Goal: Information Seeking & Learning: Learn about a topic

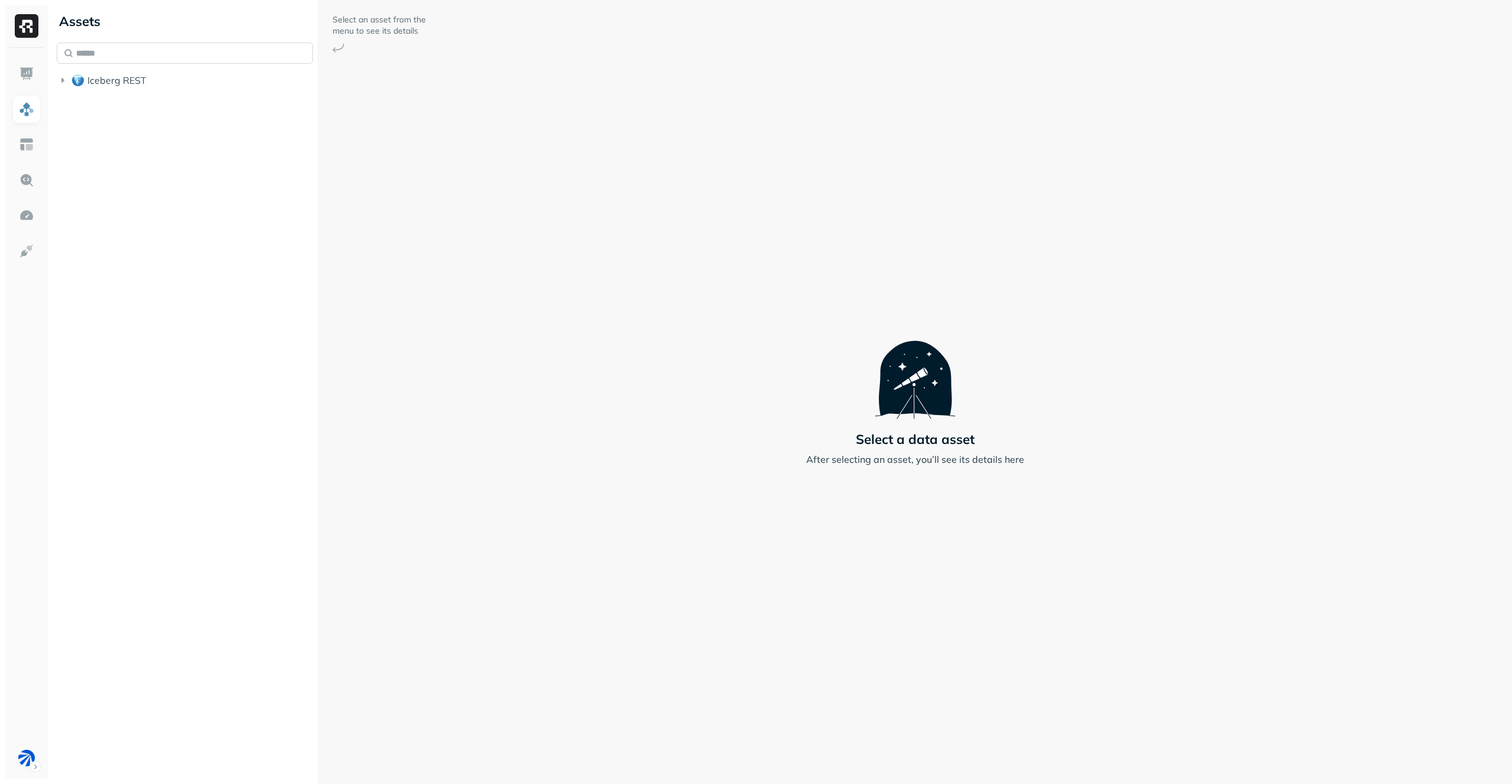
click at [202, 58] on input "text" at bounding box center [185, 53] width 257 height 21
type input "**********"
click at [169, 148] on link "current" at bounding box center [203, 147] width 222 height 19
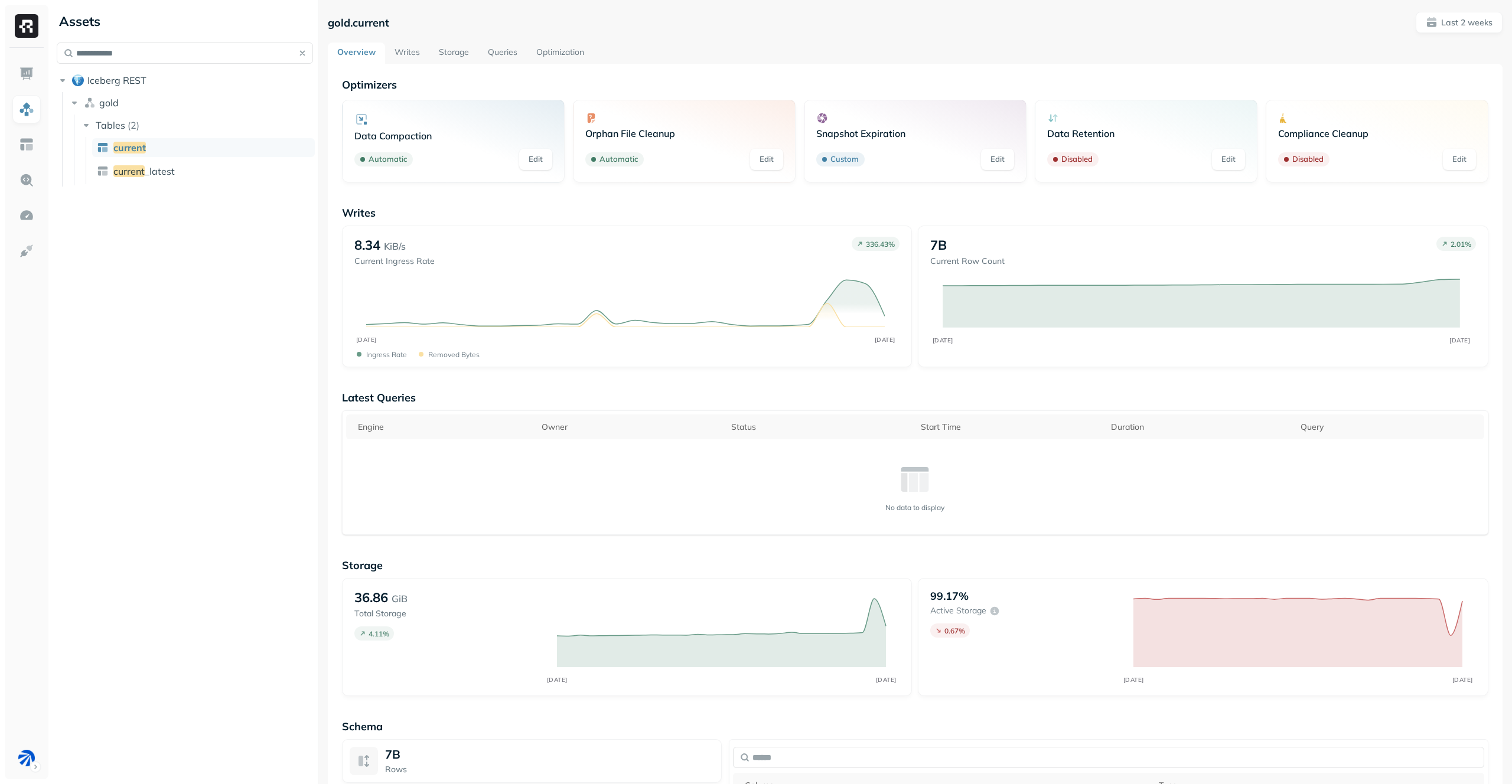
click at [405, 58] on link "Writes" at bounding box center [407, 53] width 44 height 21
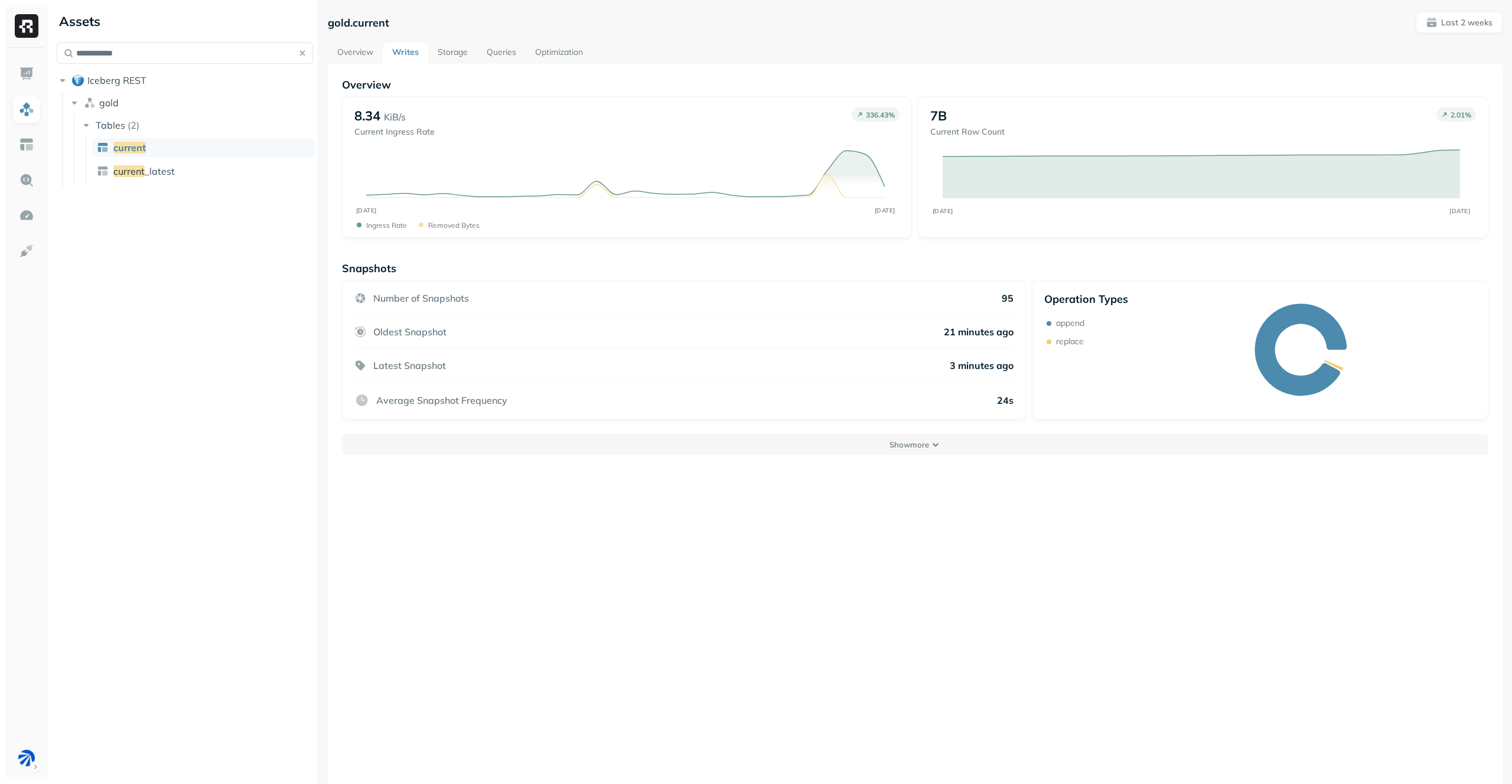
click at [438, 54] on link "Storage" at bounding box center [453, 53] width 49 height 21
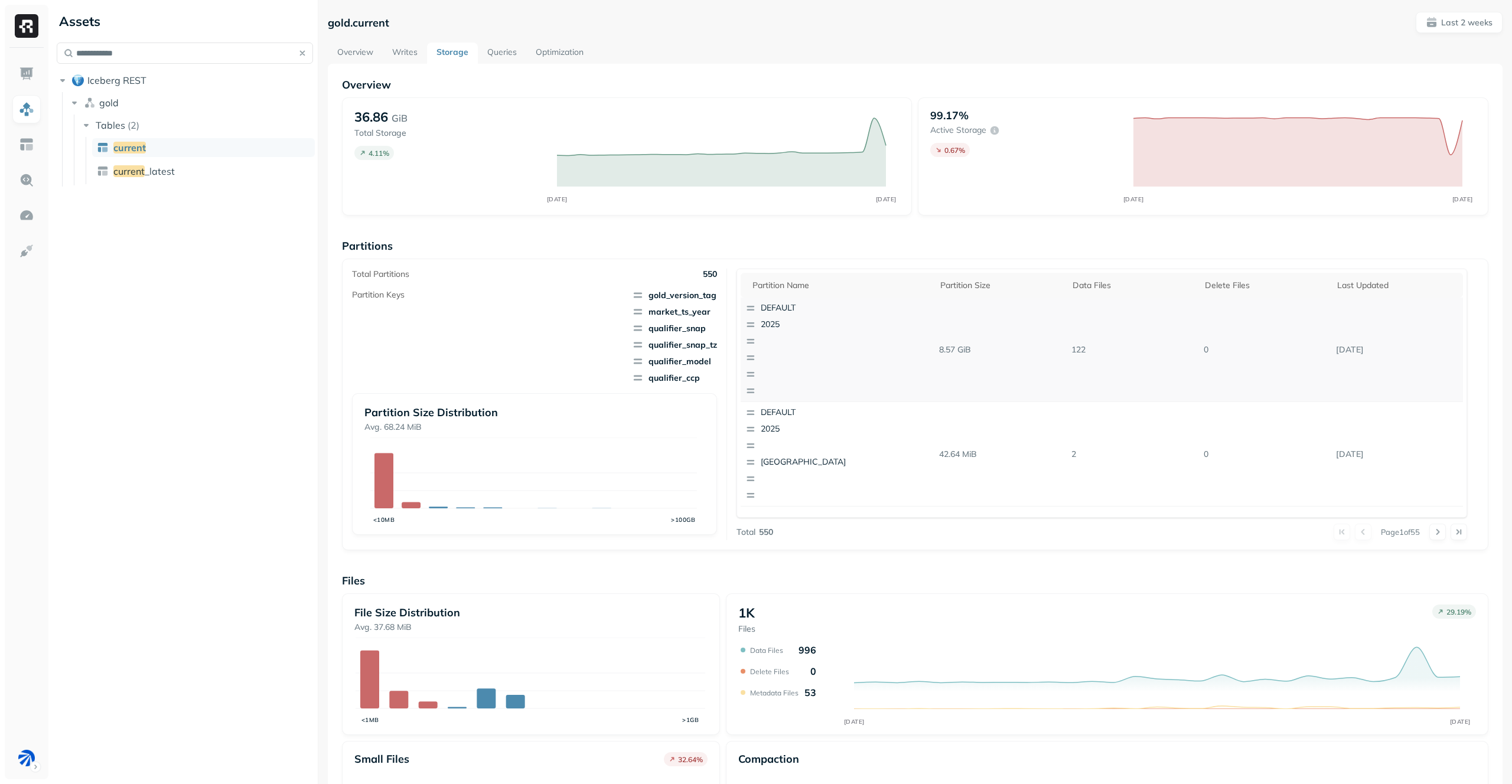
click at [756, 345] on div "button" at bounding box center [810, 342] width 130 height 12
click at [883, 227] on div "Overview 36.86 GiB Total Storage 4.11 % OCT 01 OCT 15 99.17% Active storage 0.6…" at bounding box center [915, 483] width 1146 height 811
click at [826, 368] on p "button" at bounding box center [818, 374] width 114 height 12
click at [1430, 535] on button at bounding box center [1438, 532] width 17 height 17
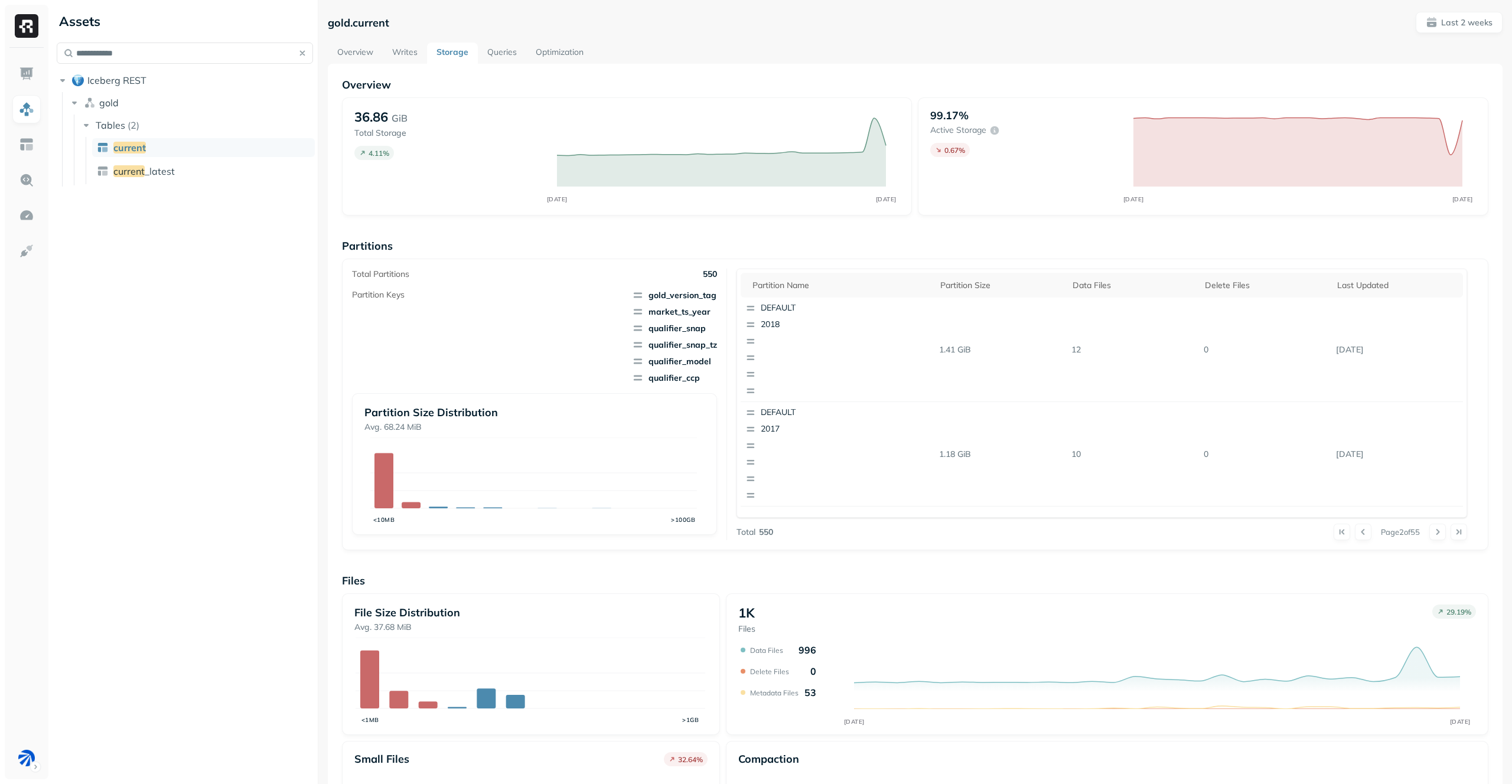
click at [1430, 535] on button at bounding box center [1438, 532] width 17 height 17
click at [1430, 534] on button at bounding box center [1438, 532] width 17 height 17
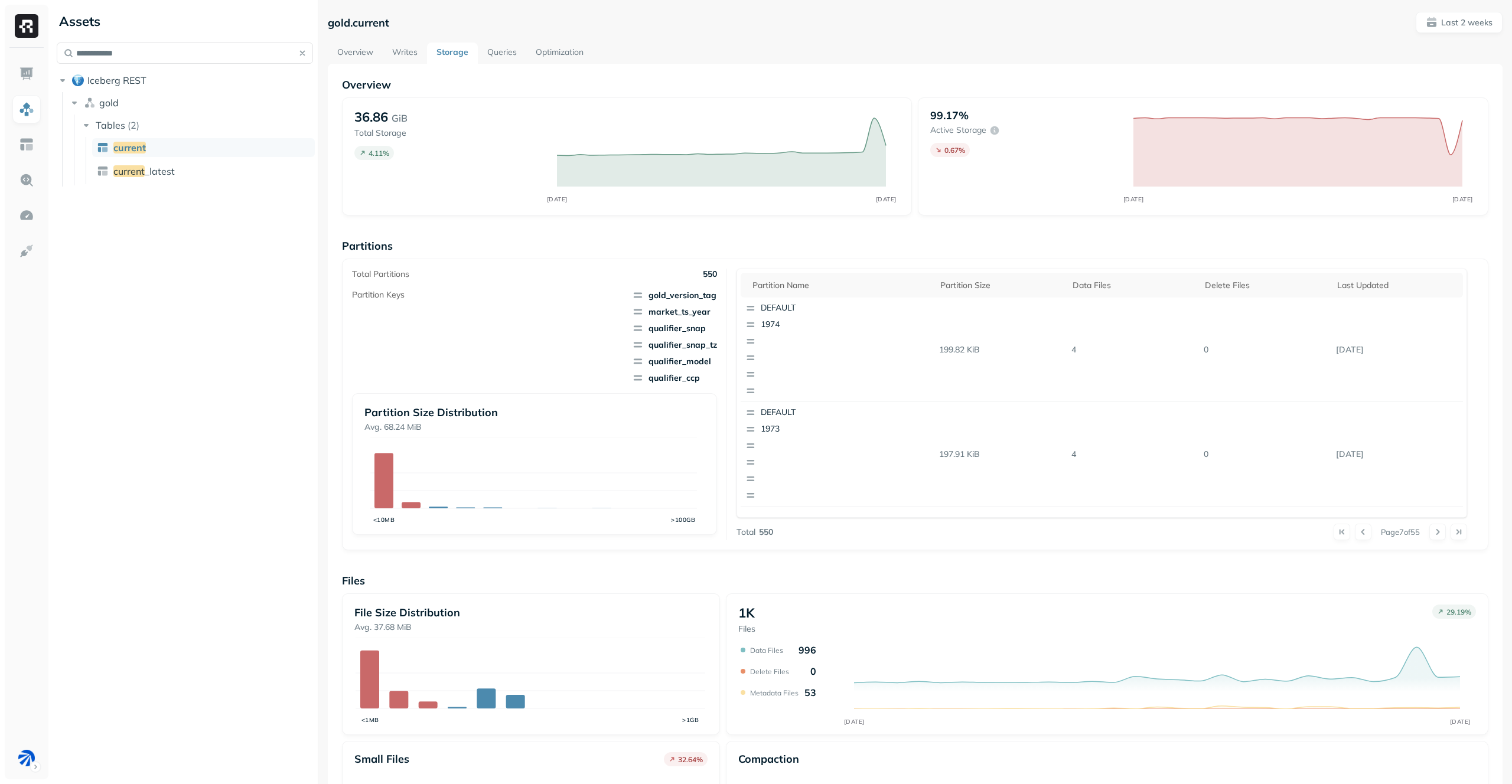
click at [1430, 534] on button at bounding box center [1438, 532] width 17 height 17
click at [1430, 534] on div at bounding box center [1448, 532] width 38 height 17
click at [1430, 534] on button at bounding box center [1438, 532] width 17 height 17
click at [1430, 534] on div at bounding box center [1448, 532] width 38 height 17
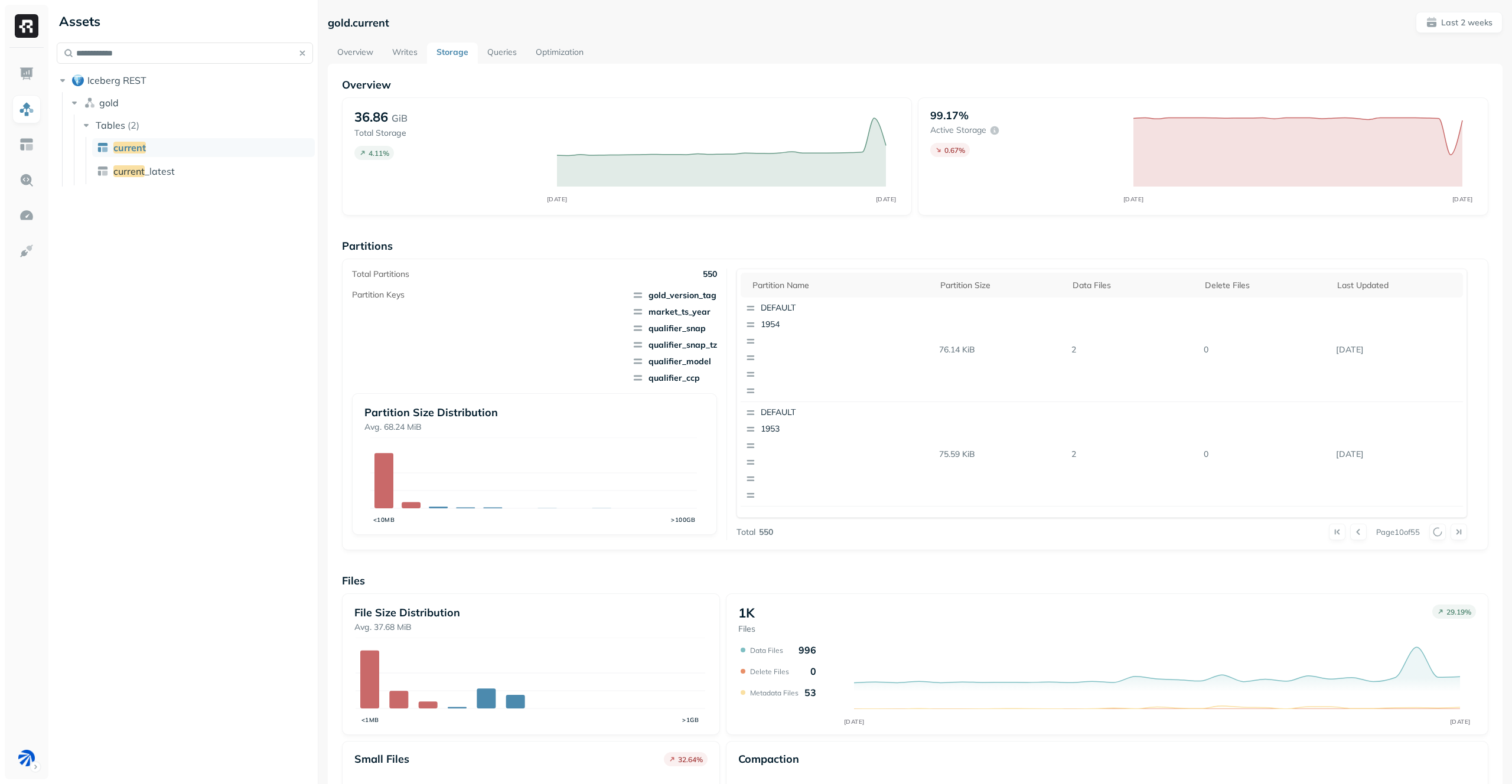
click at [1430, 534] on button at bounding box center [1438, 532] width 17 height 17
click at [1430, 534] on div at bounding box center [1448, 532] width 38 height 17
click at [1430, 534] on button at bounding box center [1438, 532] width 17 height 17
click at [1430, 534] on div at bounding box center [1448, 532] width 38 height 17
click at [1430, 534] on button at bounding box center [1438, 532] width 17 height 17
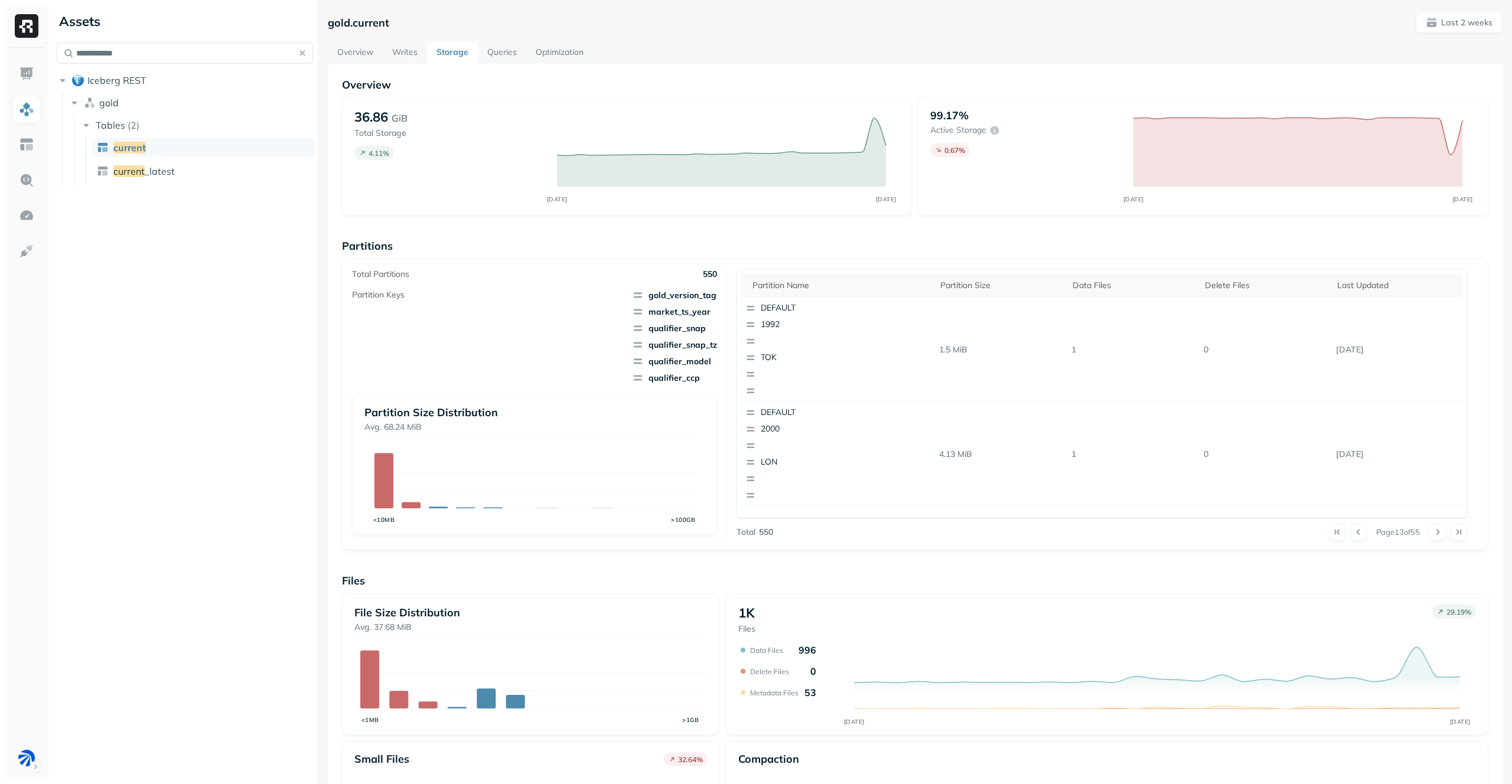
click at [1430, 534] on button at bounding box center [1438, 532] width 17 height 17
click at [1430, 534] on div at bounding box center [1448, 532] width 38 height 17
click at [1430, 534] on button at bounding box center [1438, 532] width 17 height 17
click at [1430, 534] on div at bounding box center [1448, 532] width 38 height 17
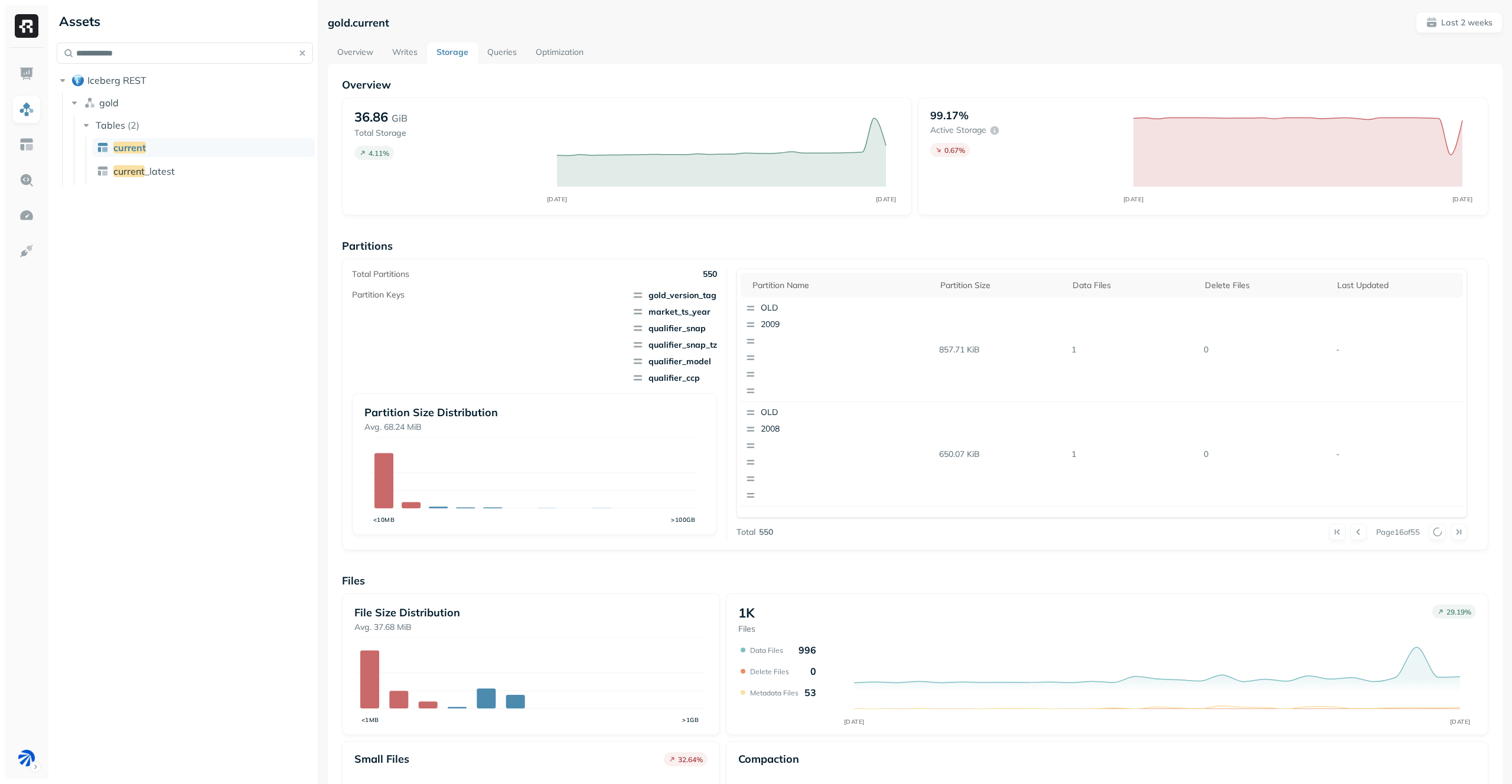
click at [1430, 534] on button at bounding box center [1438, 532] width 17 height 17
click at [1430, 534] on div at bounding box center [1448, 532] width 38 height 17
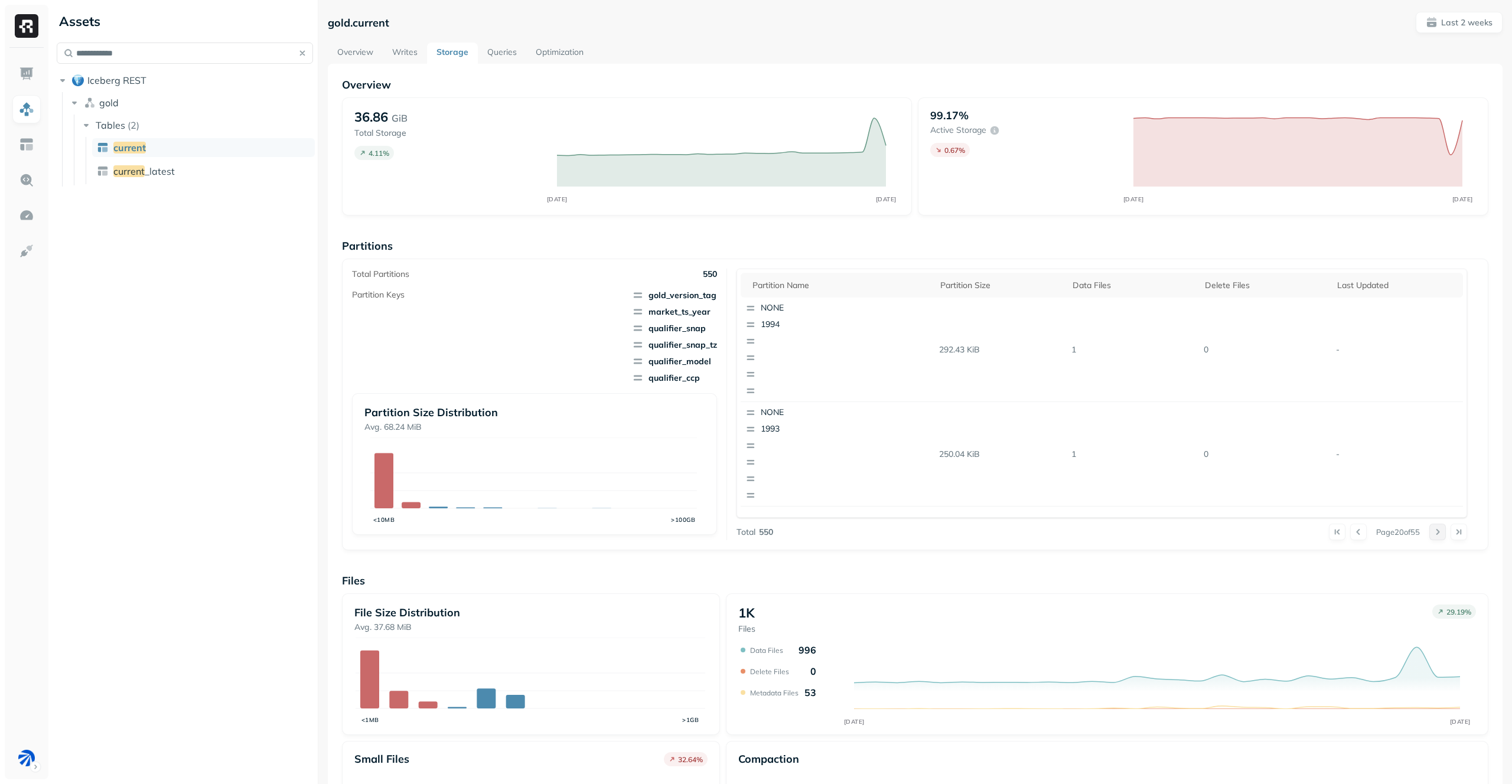
click at [1430, 534] on button at bounding box center [1438, 532] width 17 height 17
click at [1430, 534] on div at bounding box center [1448, 532] width 38 height 17
click at [1430, 534] on button at bounding box center [1438, 532] width 17 height 17
click at [1430, 534] on div at bounding box center [1448, 532] width 38 height 17
click at [1430, 534] on button at bounding box center [1438, 532] width 17 height 17
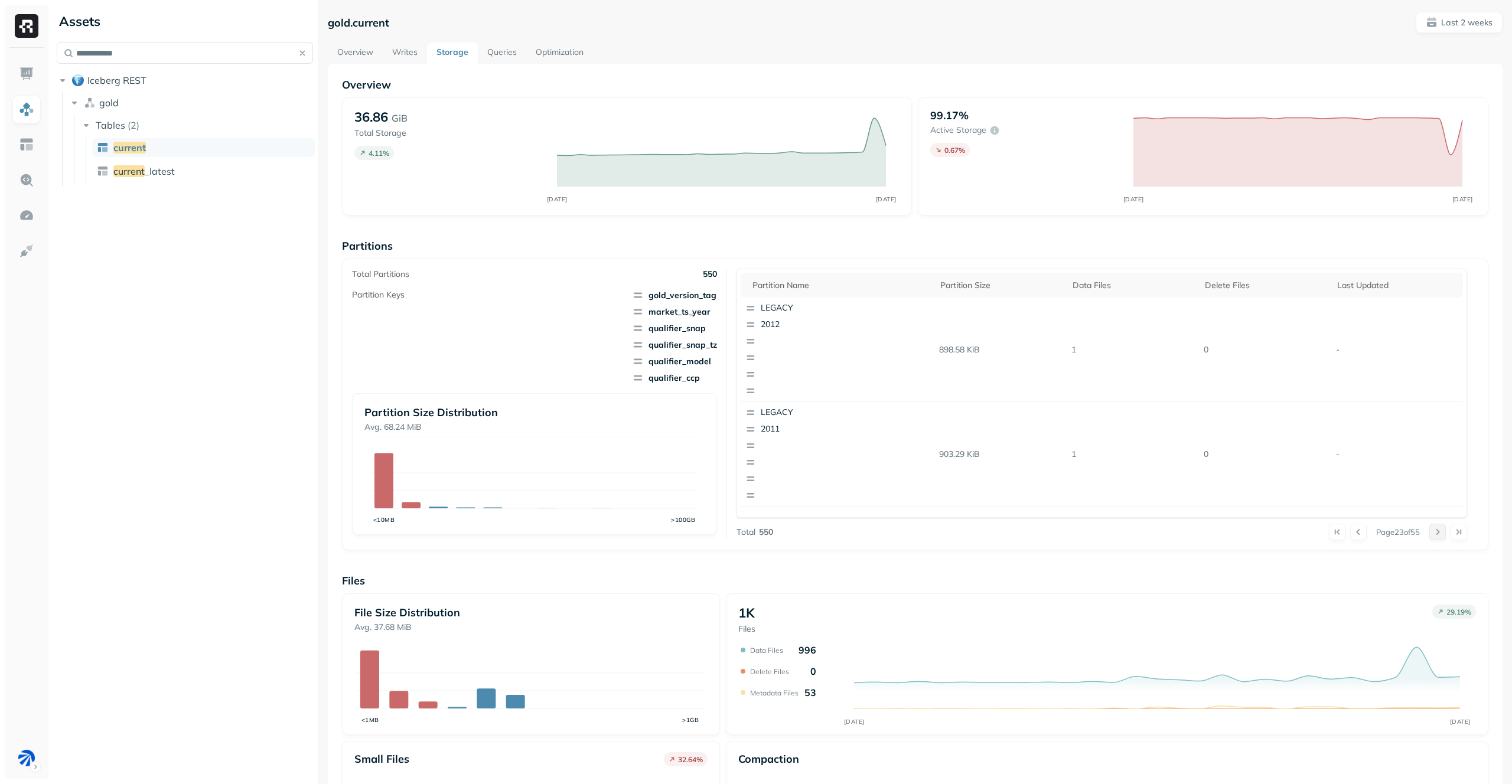
click at [1430, 534] on button at bounding box center [1438, 532] width 17 height 17
click at [1430, 534] on div at bounding box center [1448, 532] width 38 height 17
click at [1430, 534] on button at bounding box center [1438, 532] width 17 height 17
click at [1430, 534] on div at bounding box center [1448, 532] width 38 height 17
click at [1329, 534] on button at bounding box center [1337, 532] width 17 height 17
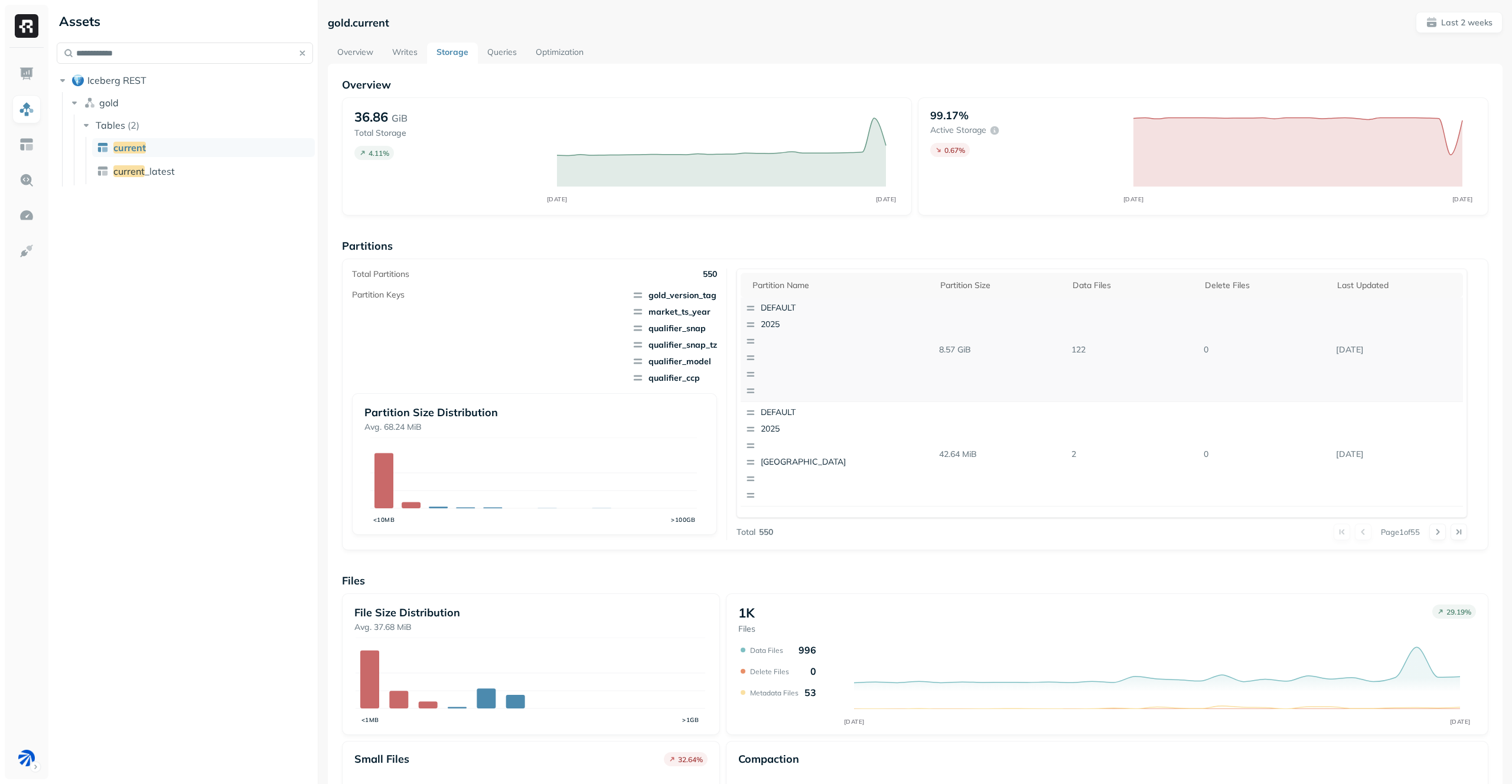
click at [836, 366] on div "DEFAULT 2025" at bounding box center [811, 349] width 140 height 104
click at [836, 365] on div "DEFAULT 2025" at bounding box center [811, 349] width 140 height 104
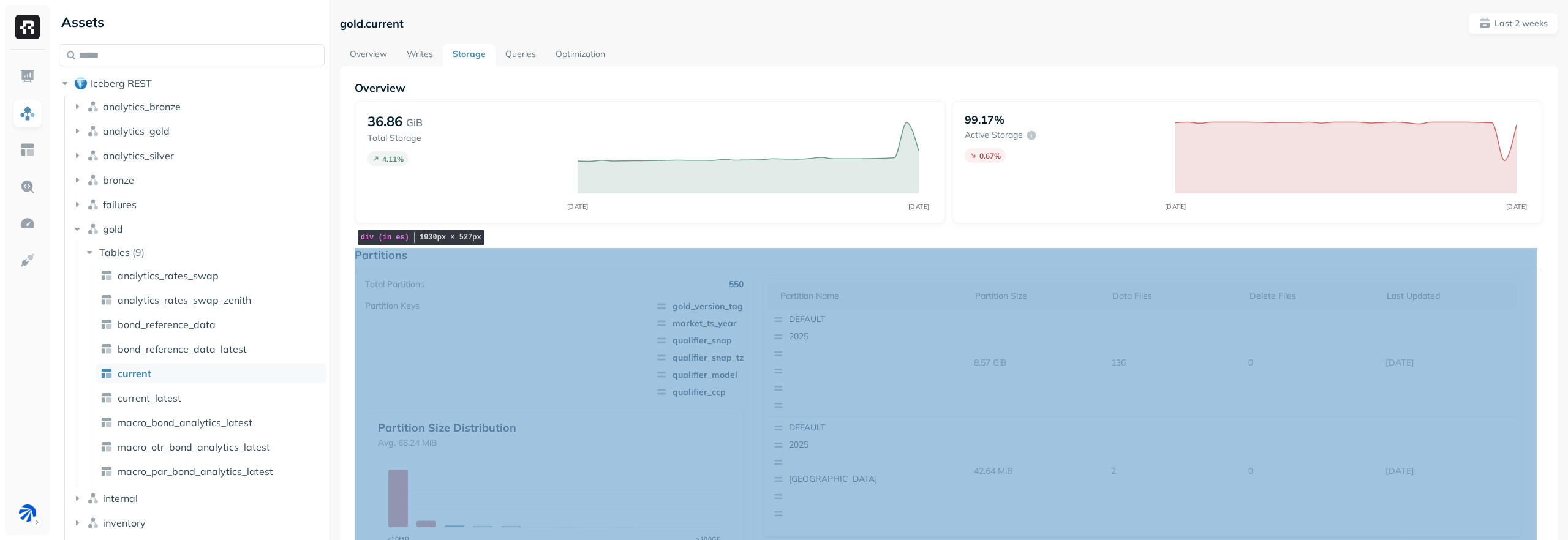
click at [1005, 267] on div "Partitions Total Partitions 550 Partition Keys gold_version_tag market_ts_year …" at bounding box center [949, 409] width 1189 height 323
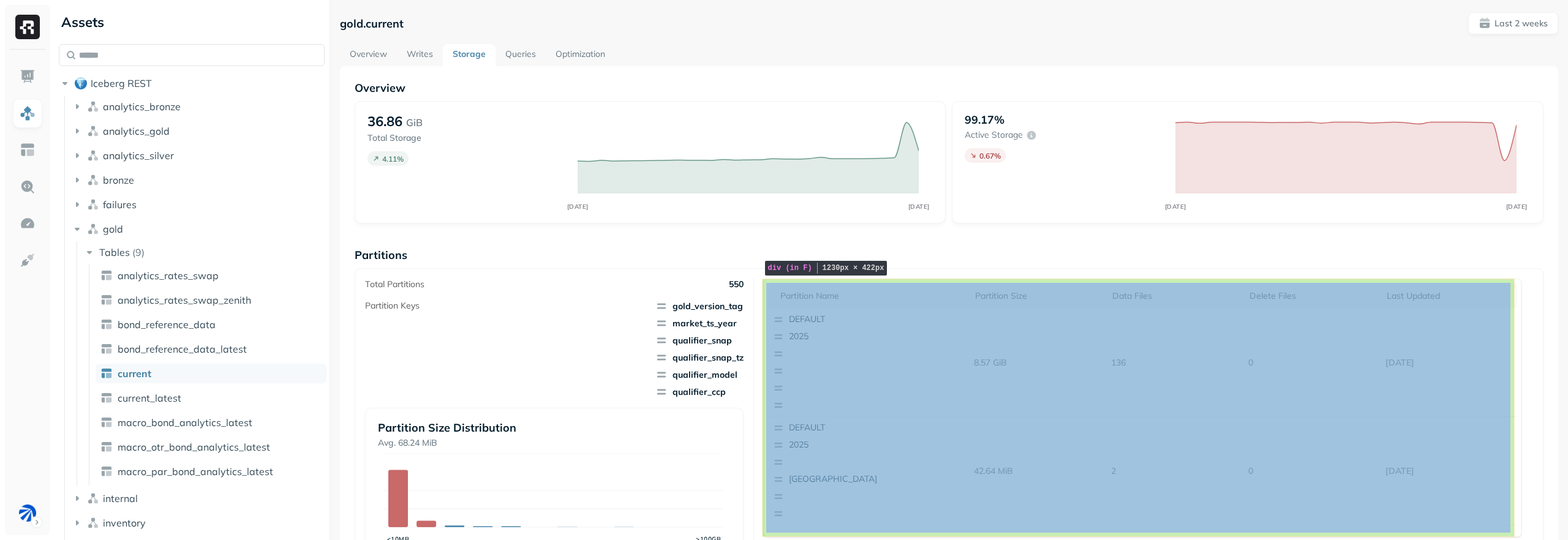
click at [938, 279] on div "Partition name Partition size Data Files Delete Files Last updated DEFAULT 2025…" at bounding box center [1143, 408] width 758 height 259
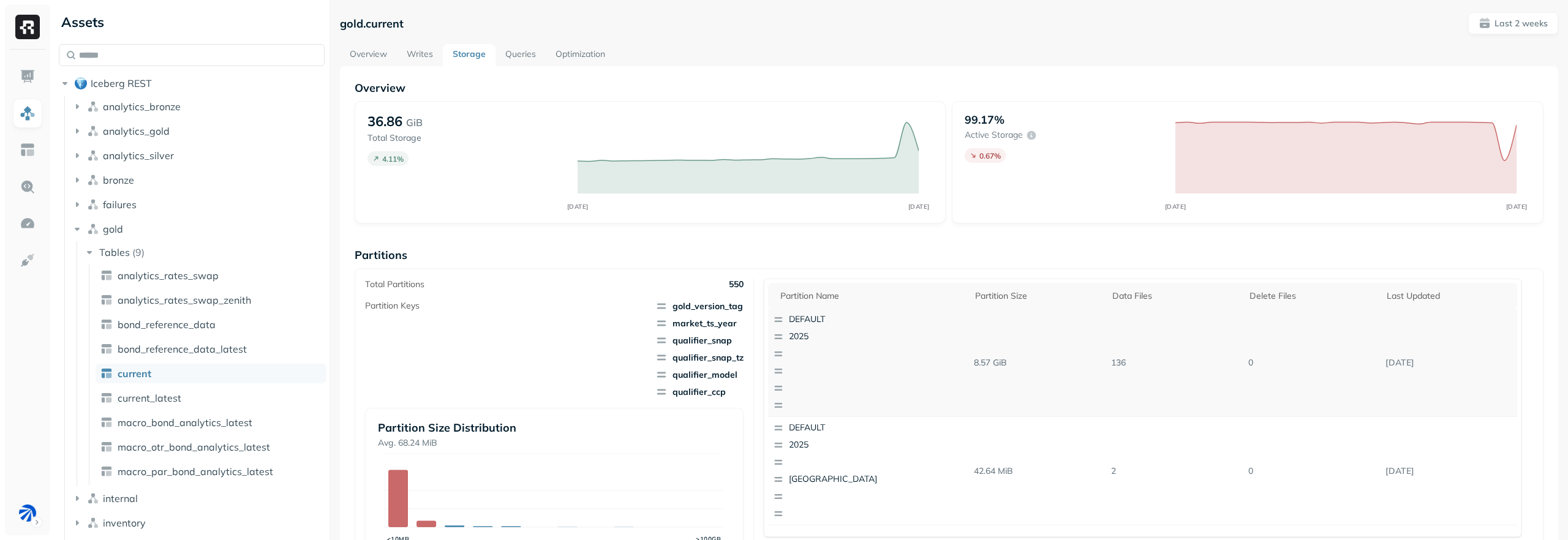
click at [971, 364] on p "8.57 GiB" at bounding box center [1038, 363] width 138 height 22
click at [885, 350] on p "button" at bounding box center [848, 355] width 119 height 13
click at [1069, 231] on div "Overview 36.86 GiB Total Storage 4.11 % OCT 01 OCT 15 99.17% Active storage 0.6…" at bounding box center [949, 501] width 1189 height 841
click at [795, 376] on p "button" at bounding box center [848, 372] width 119 height 13
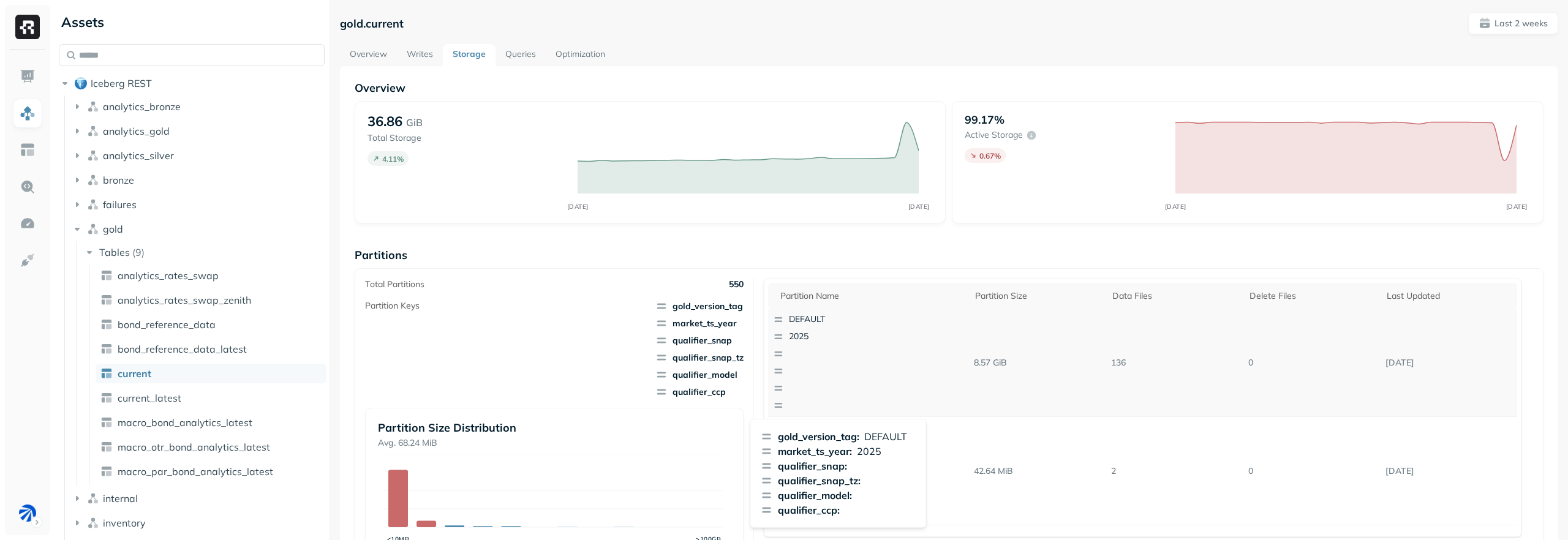
click at [795, 376] on p "button" at bounding box center [848, 372] width 119 height 13
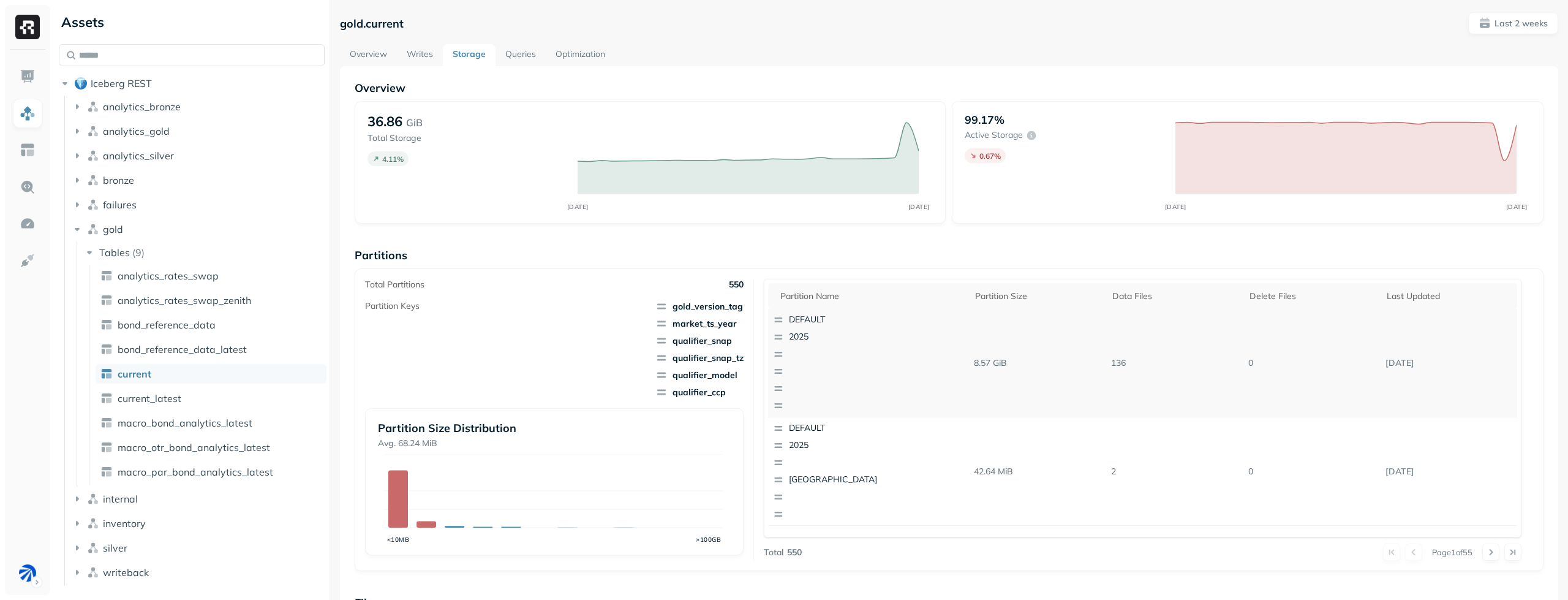
click at [774, 367] on icon "button" at bounding box center [778, 372] width 11 height 13
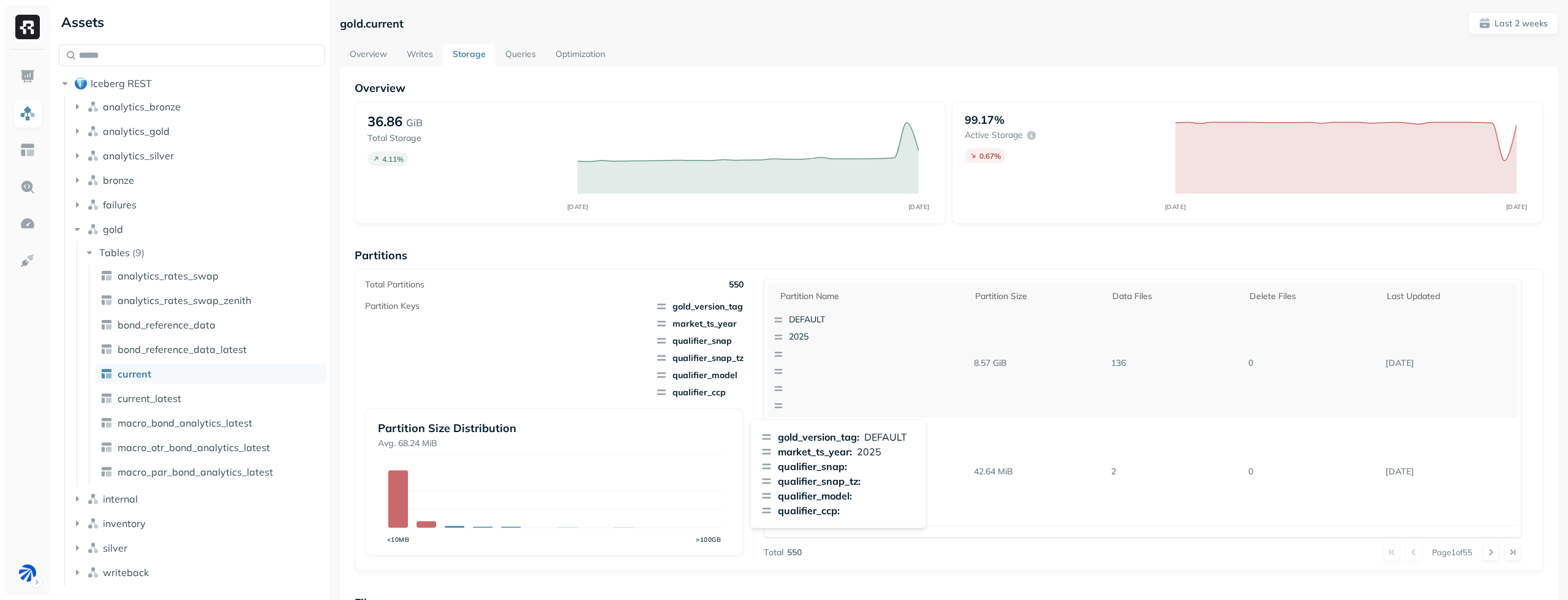
click at [774, 367] on icon "button" at bounding box center [778, 372] width 11 height 13
click at [871, 358] on p "button" at bounding box center [848, 355] width 119 height 13
click at [871, 357] on p "button" at bounding box center [848, 355] width 119 height 13
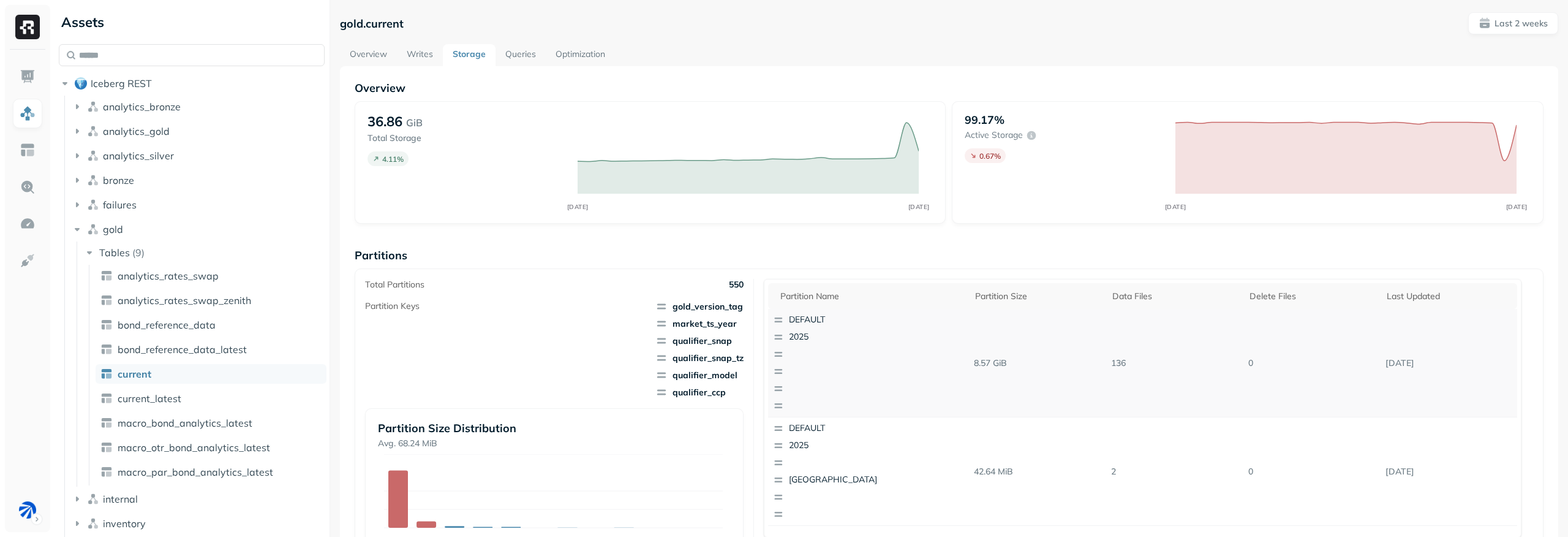
click at [879, 390] on p "button" at bounding box center [848, 388] width 119 height 13
click at [877, 377] on p "button" at bounding box center [848, 372] width 119 height 13
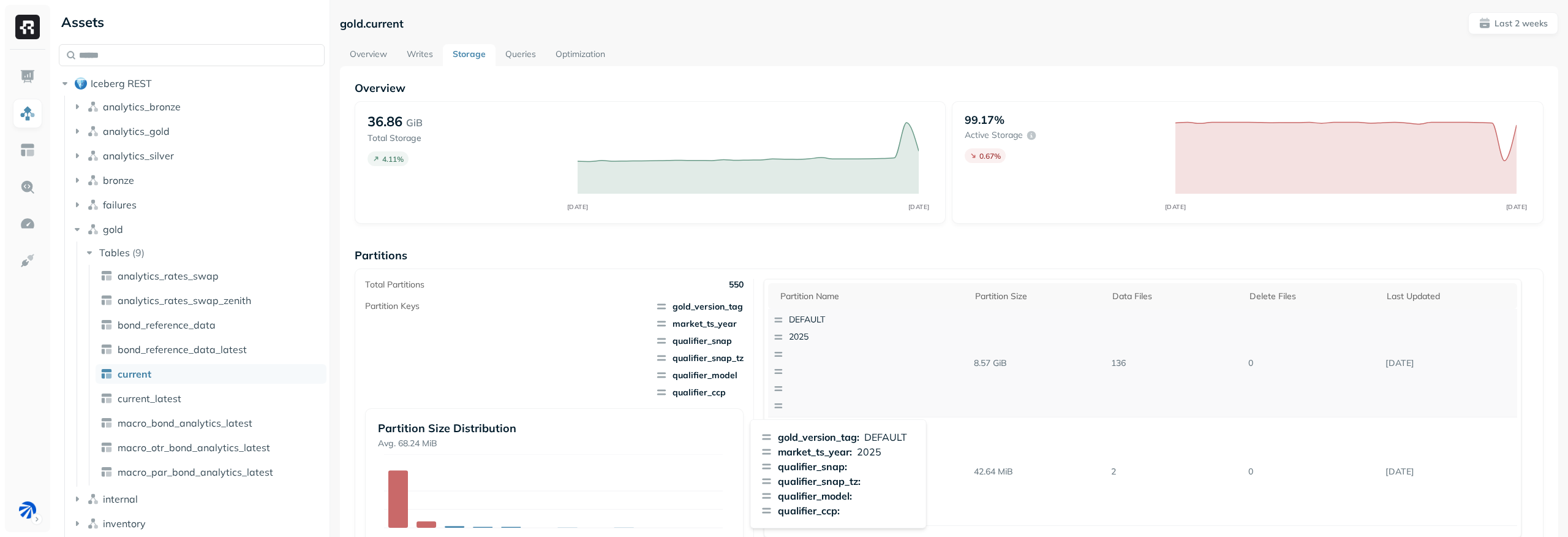
click at [877, 377] on p "button" at bounding box center [848, 372] width 119 height 13
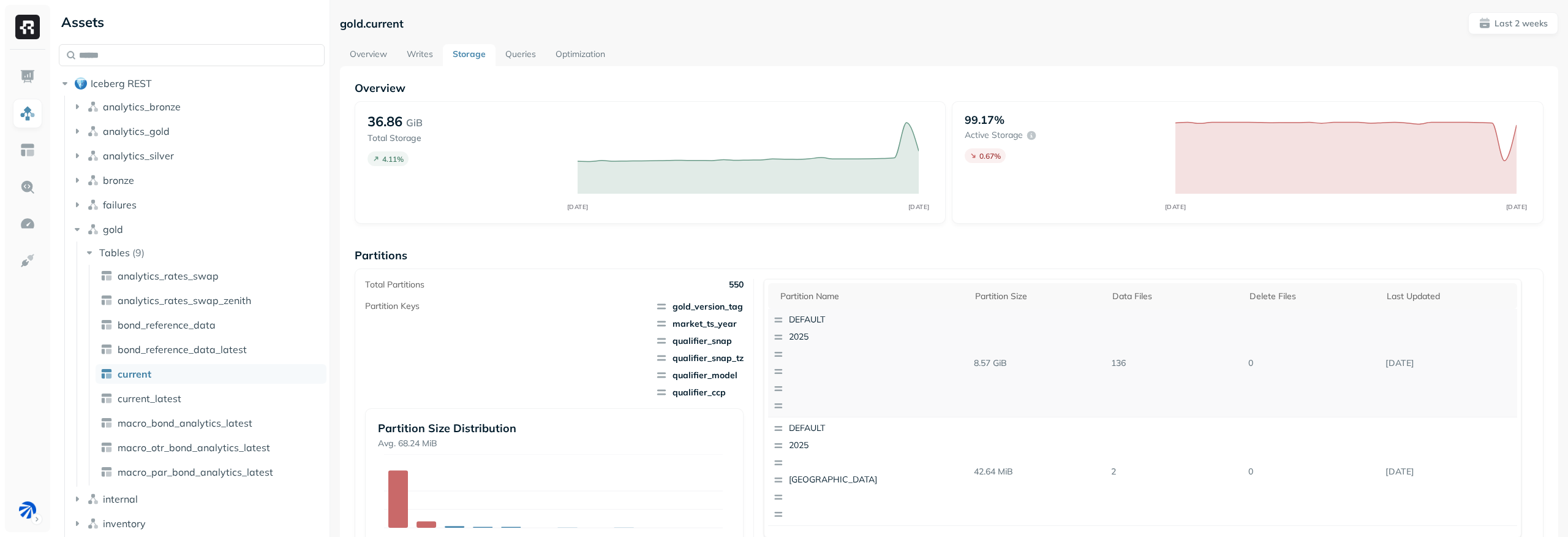
click at [877, 377] on p "button" at bounding box center [848, 372] width 119 height 13
click at [876, 374] on p "button" at bounding box center [848, 372] width 119 height 13
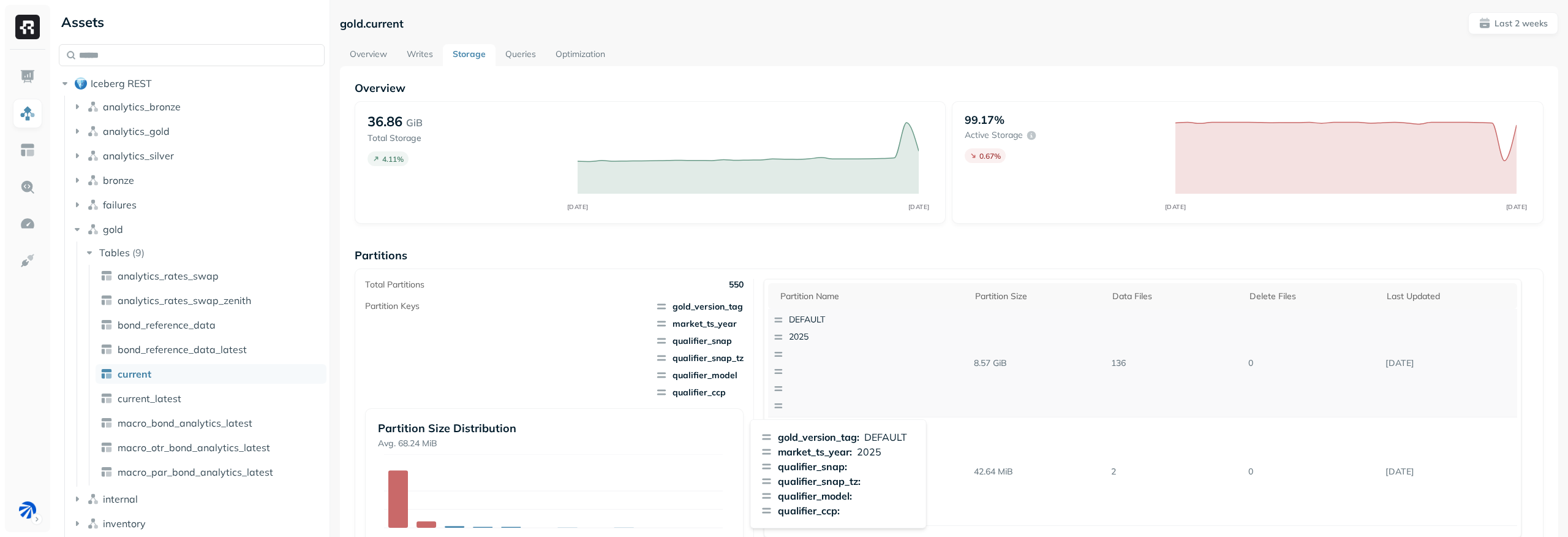
click at [876, 374] on p "button" at bounding box center [848, 372] width 119 height 13
click at [816, 389] on p "button" at bounding box center [848, 388] width 119 height 13
click at [871, 377] on p "button" at bounding box center [848, 372] width 119 height 13
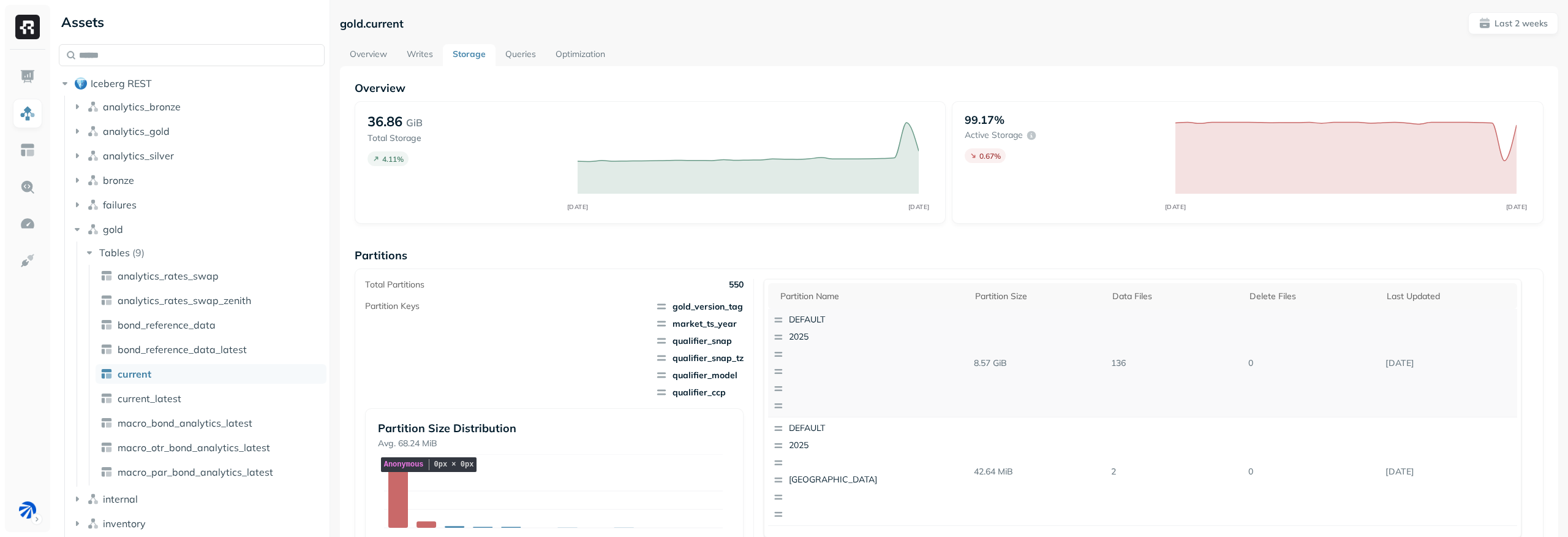
click at [855, 354] on p "button" at bounding box center [848, 355] width 119 height 13
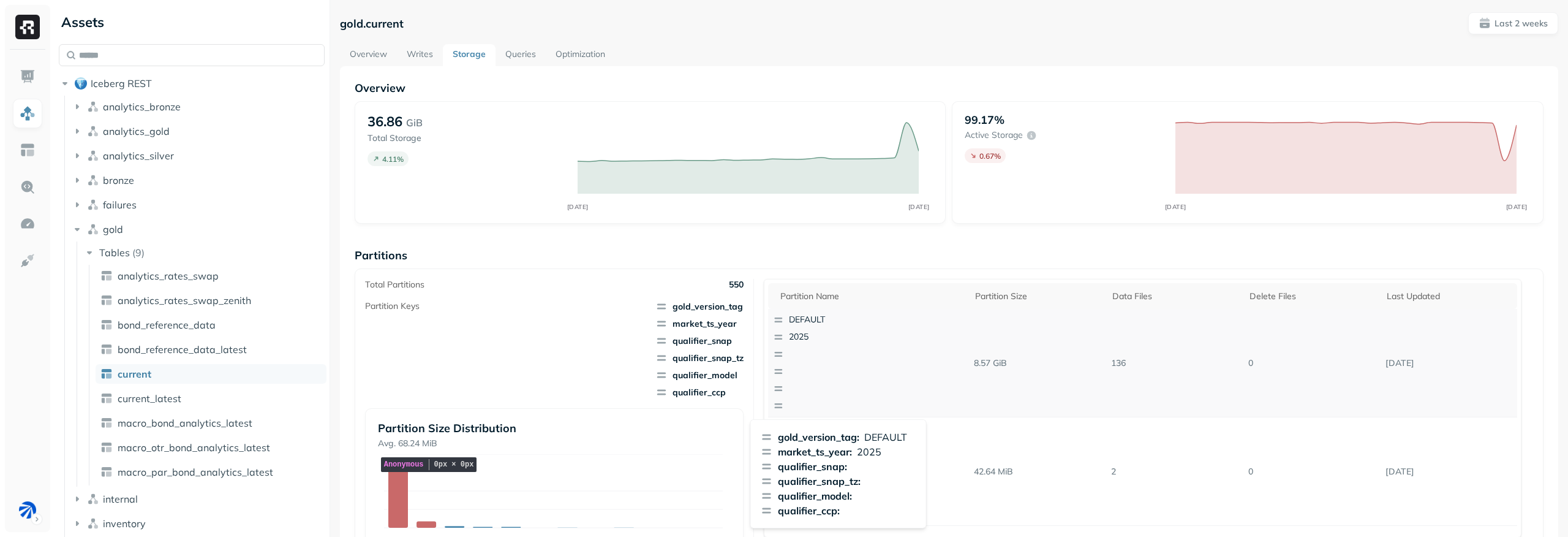
click at [855, 354] on p "button" at bounding box center [848, 355] width 119 height 13
click at [853, 353] on p "button" at bounding box center [848, 355] width 119 height 13
click at [852, 352] on p "button" at bounding box center [848, 355] width 119 height 13
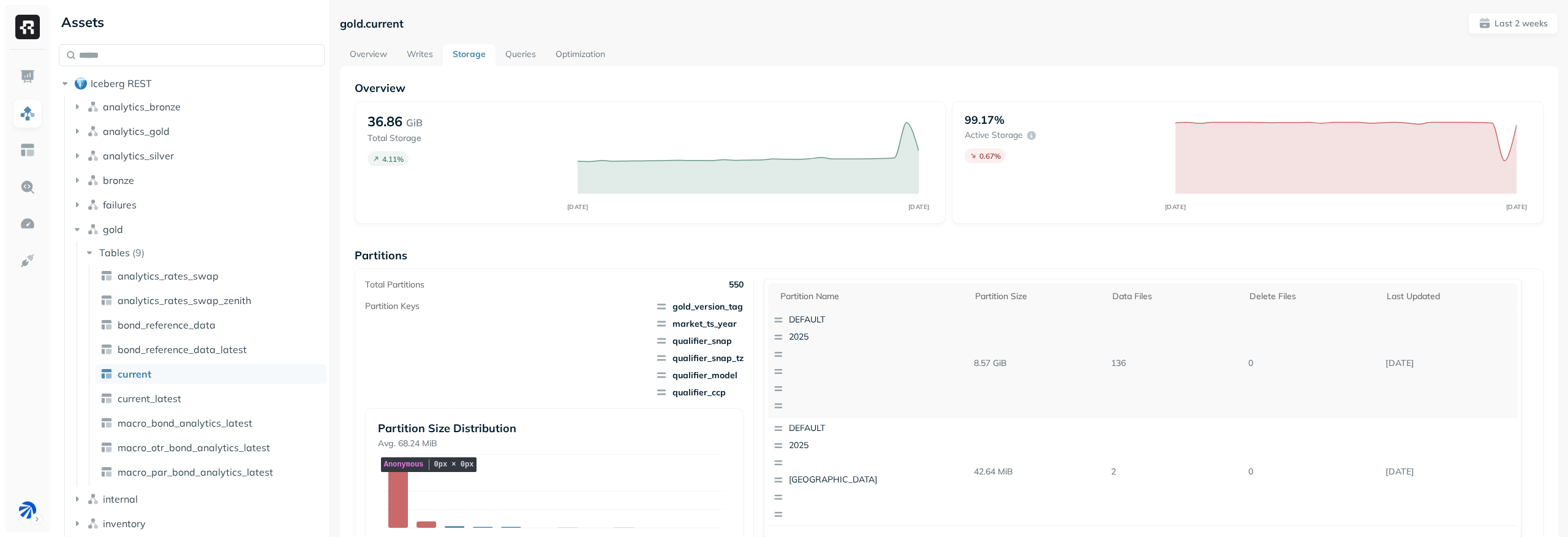
click at [882, 358] on p "button" at bounding box center [848, 355] width 119 height 13
click at [909, 266] on div "Partitions Total Partitions 550 Partition Keys gold_version_tag market_ts_year …" at bounding box center [949, 409] width 1189 height 323
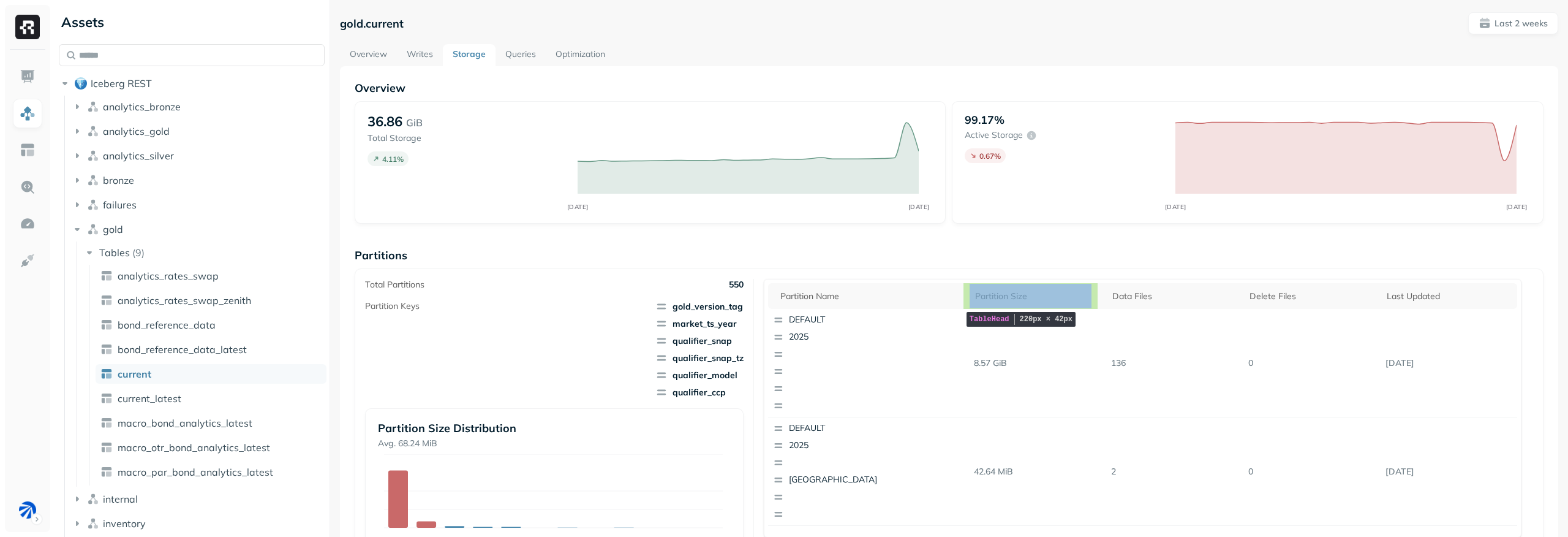
scroll to position [3, 0]
click at [1025, 238] on div "Overview 36.86 GiB Total Storage 4.11 % OCT 01 OCT 15 99.17% Active storage 0.6…" at bounding box center [949, 499] width 1189 height 842
click at [697, 244] on div "Overview 36.86 GiB Total Storage 4.11 % OCT 01 OCT 15 99.17% Active storage 0.6…" at bounding box center [949, 499] width 1189 height 842
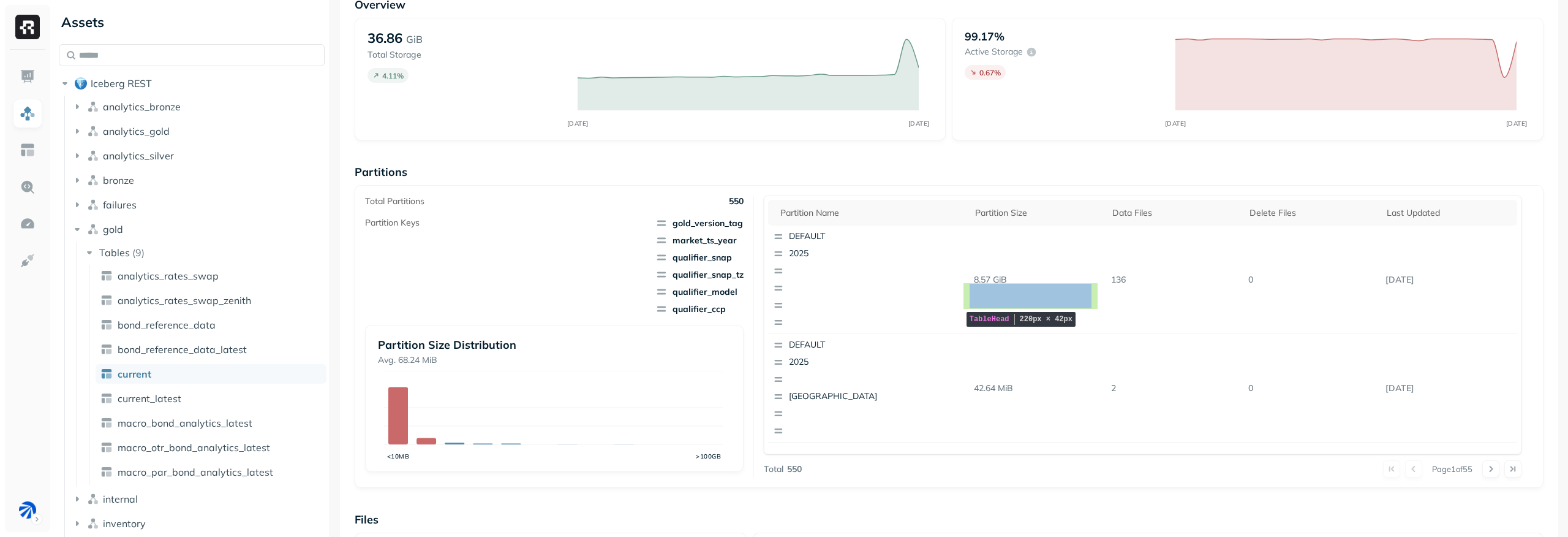
scroll to position [96, 0]
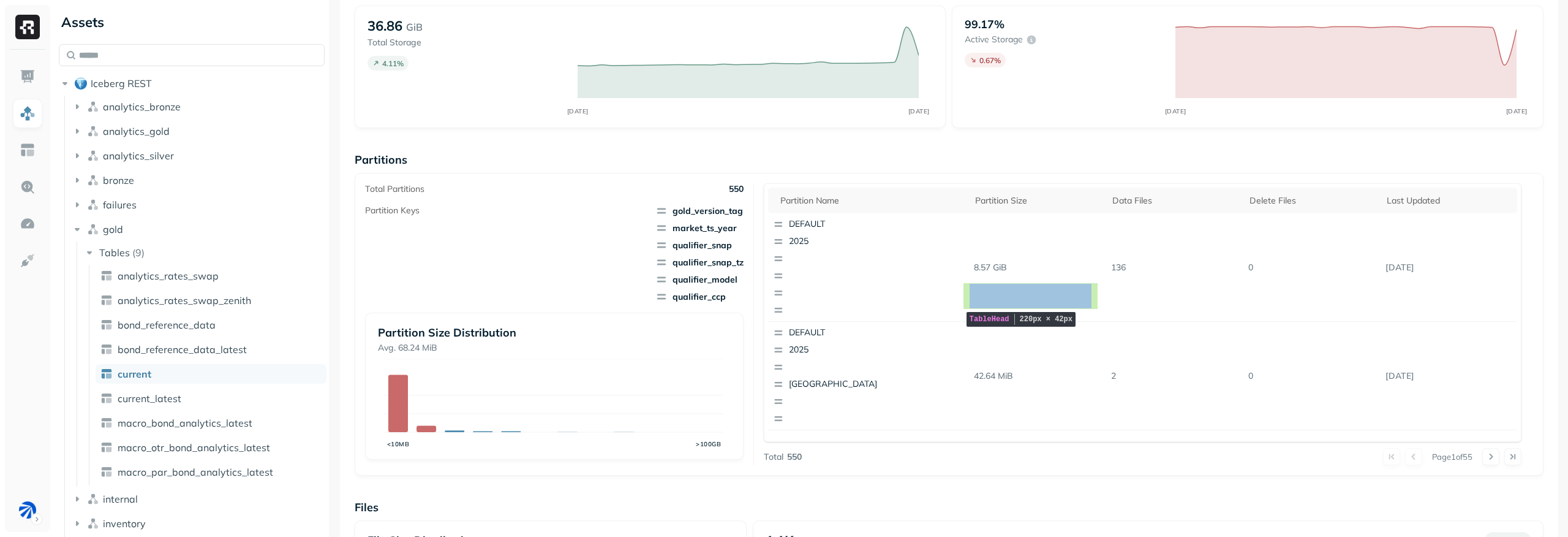
click at [898, 167] on div "Partitions Total Partitions 550 Partition Keys gold_version_tag market_ts_year …" at bounding box center [949, 314] width 1189 height 323
click at [857, 250] on div "DEFAULT 2025" at bounding box center [841, 267] width 145 height 108
click at [827, 254] on p "button" at bounding box center [848, 259] width 119 height 13
click at [826, 252] on div "DEFAULT 2025" at bounding box center [841, 267] width 145 height 108
click at [826, 251] on div "DEFAULT 2025" at bounding box center [841, 267] width 145 height 108
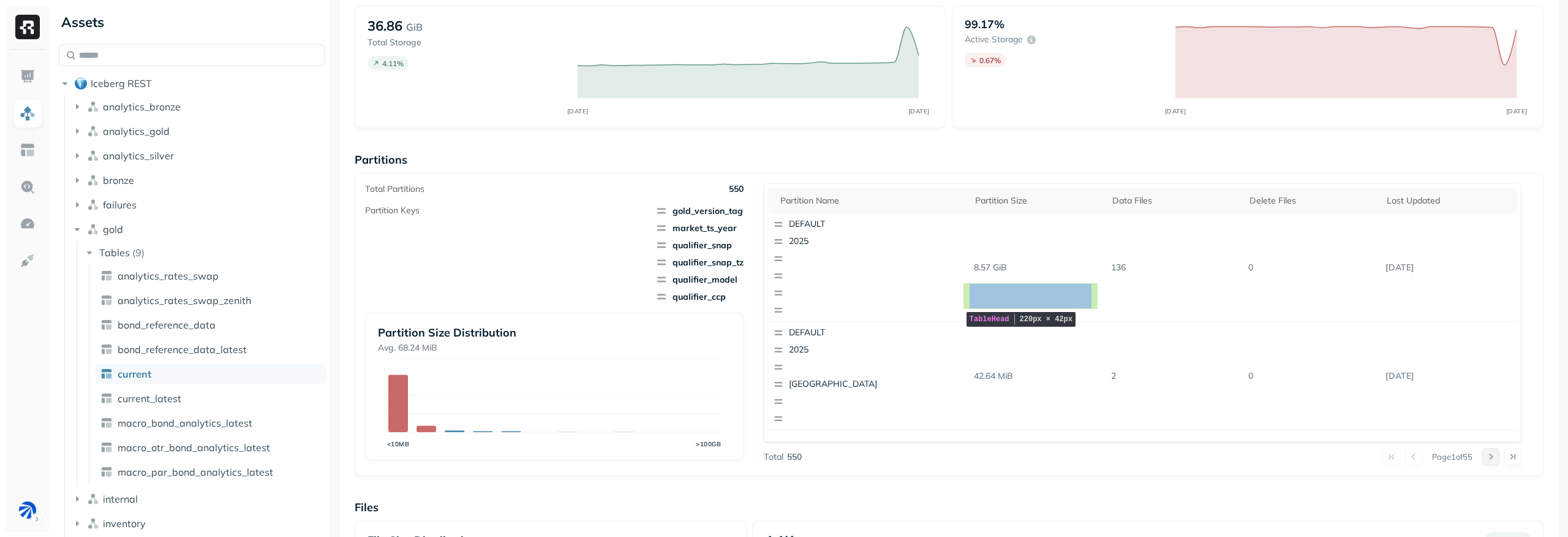
click at [1483, 457] on button at bounding box center [1491, 456] width 17 height 17
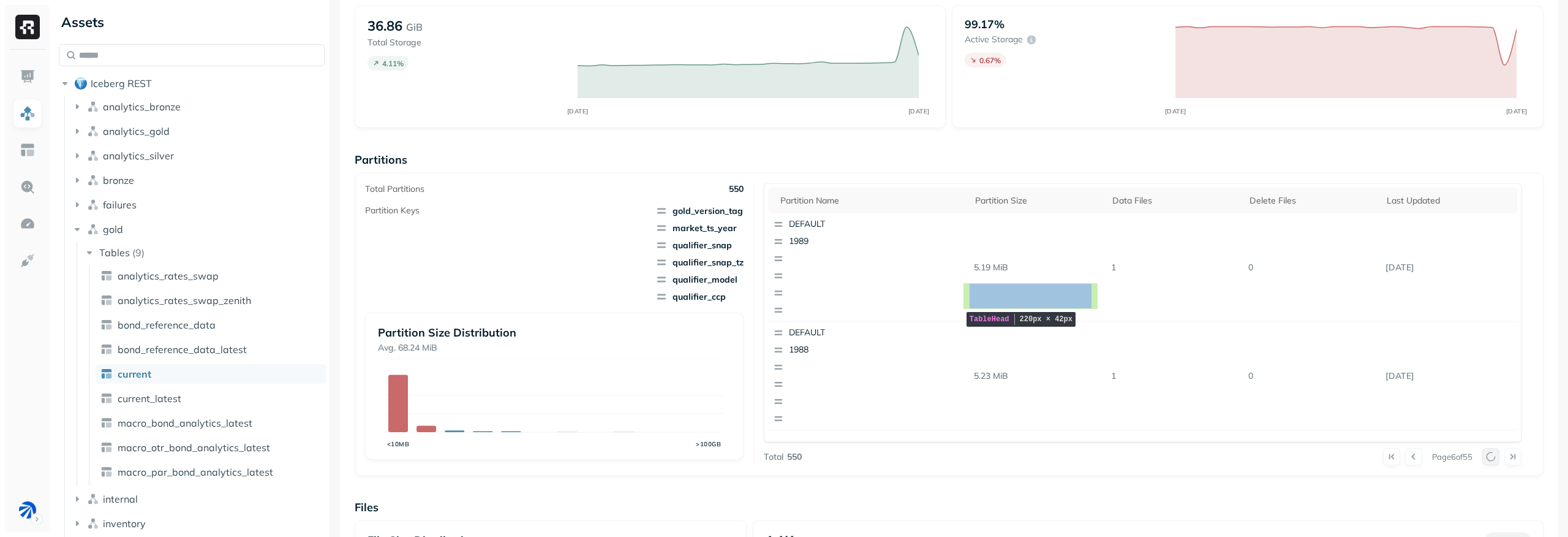
click at [1483, 457] on div at bounding box center [1502, 456] width 39 height 17
click at [1483, 457] on button at bounding box center [1491, 456] width 17 height 17
click at [1483, 457] on div at bounding box center [1502, 456] width 39 height 17
click at [1483, 457] on button at bounding box center [1491, 456] width 17 height 17
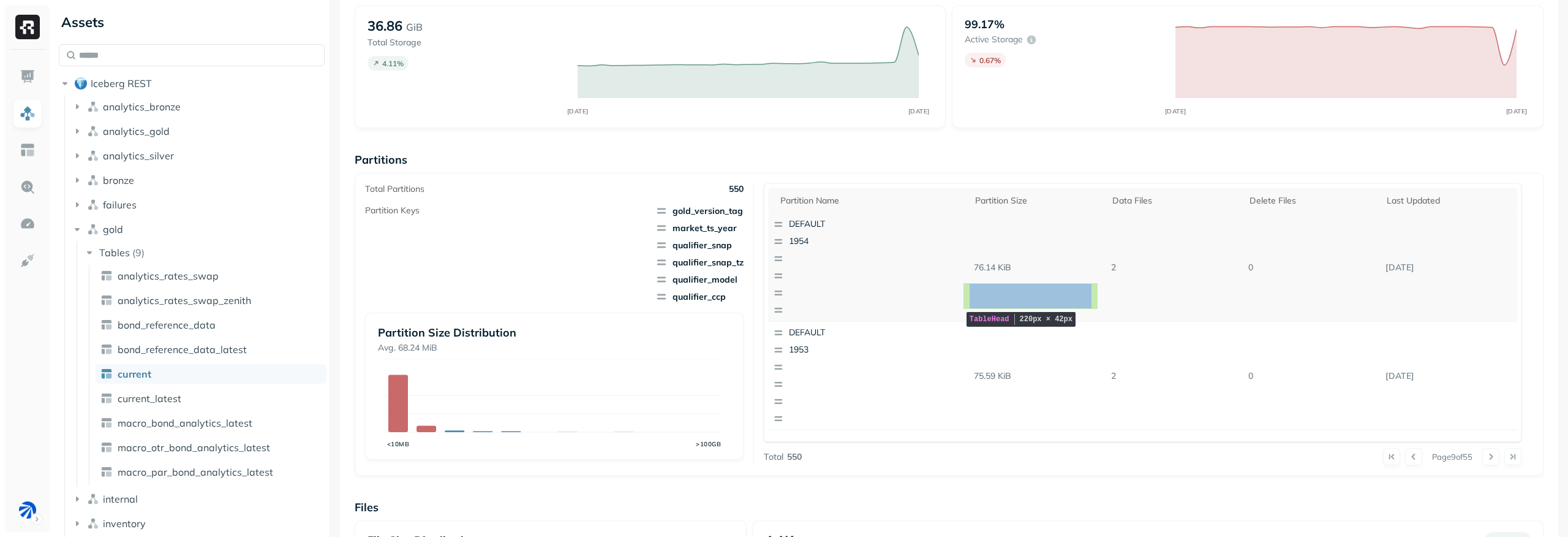
click at [854, 255] on p "button" at bounding box center [848, 259] width 119 height 13
click at [941, 165] on p "Partitions" at bounding box center [949, 160] width 1189 height 14
click at [930, 173] on div "Total Partitions 550 Partition Keys gold_version_tag market_ts_year qualifier_s…" at bounding box center [949, 324] width 1189 height 302
click at [1405, 460] on button at bounding box center [1413, 456] width 17 height 17
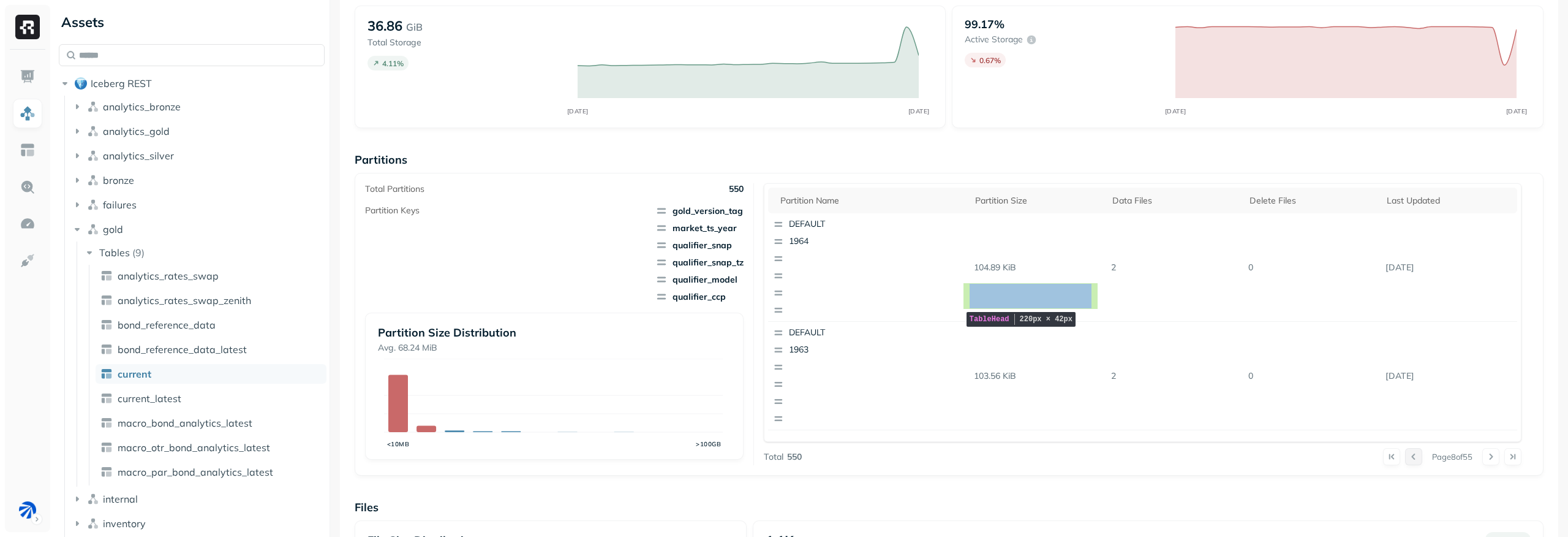
click at [1405, 460] on button at bounding box center [1413, 456] width 17 height 17
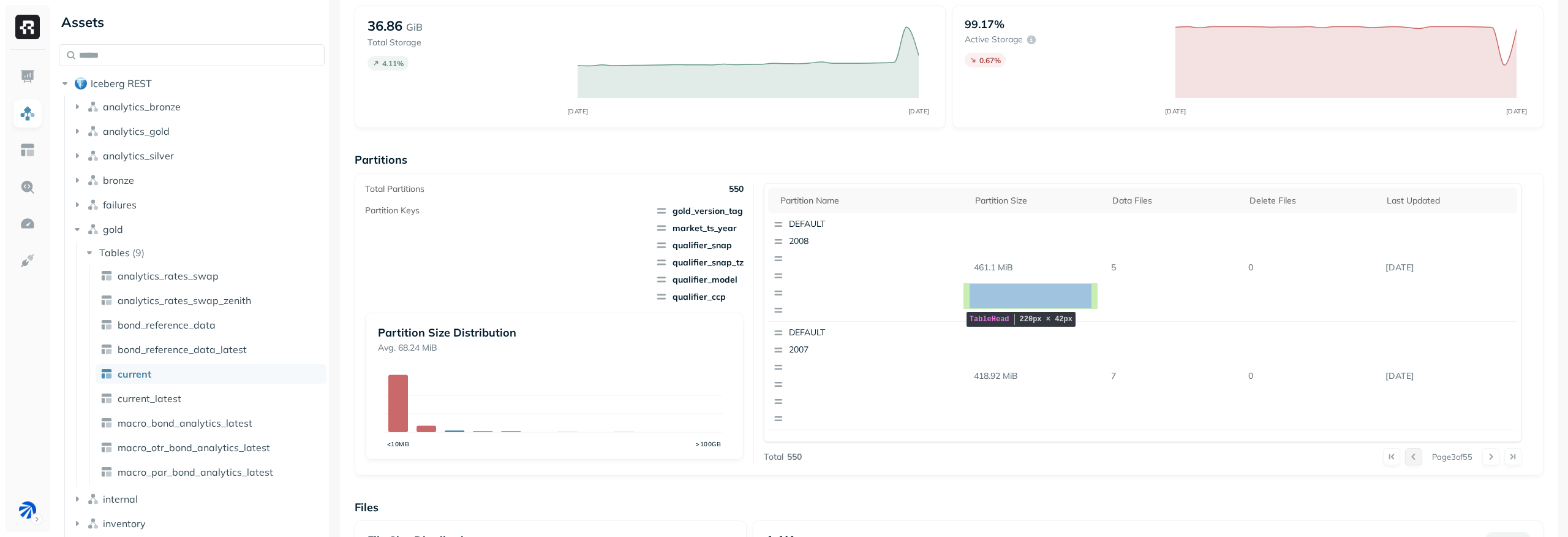
click at [1405, 460] on button at bounding box center [1413, 456] width 17 height 17
click at [1038, 147] on div "Overview 36.86 GiB Total Storage 4.11 % OCT 01 OCT 15 99.17% Active storage 0.6…" at bounding box center [949, 407] width 1189 height 842
click at [1253, 503] on p "Files" at bounding box center [949, 507] width 1189 height 14
click at [813, 287] on p "button" at bounding box center [848, 293] width 119 height 13
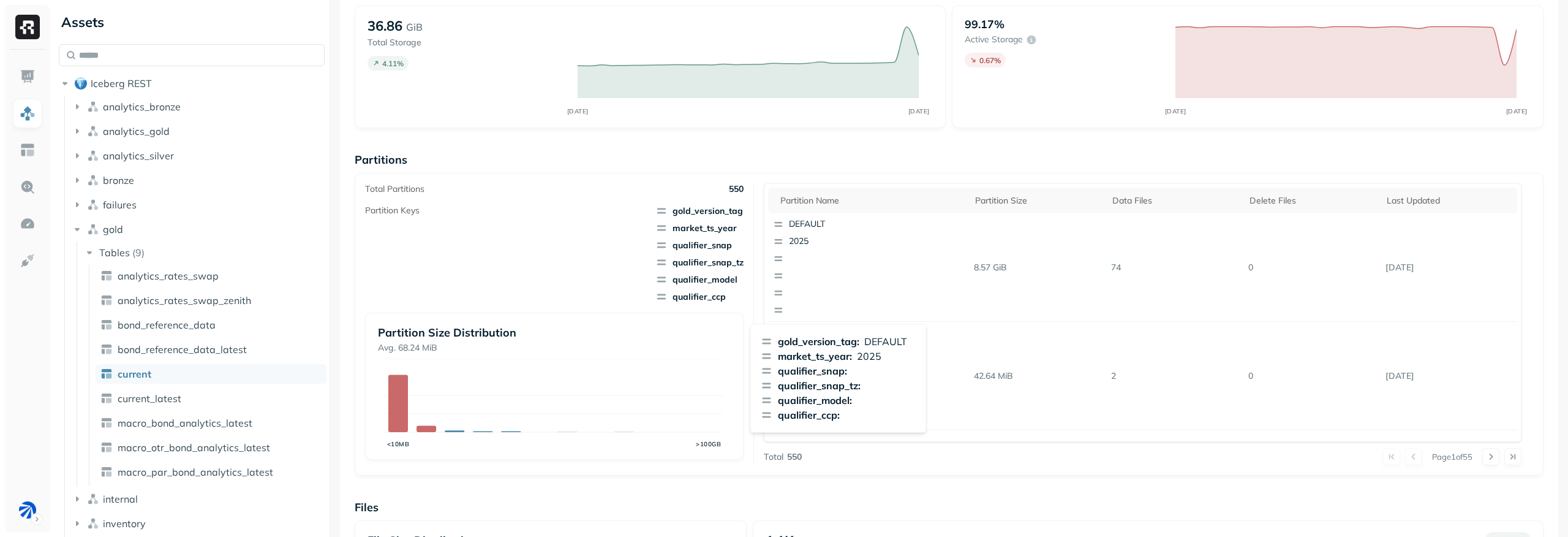
click at [935, 149] on div "Overview 36.86 GiB Total Storage 4.11 % OCT 01 OCT 15 99.17% Active storage 0.6…" at bounding box center [949, 407] width 1189 height 842
click at [1202, 308] on td "74" at bounding box center [1175, 268] width 138 height 109
click at [1197, 275] on p "74" at bounding box center [1175, 268] width 138 height 22
click at [1087, 264] on p "8.57 GiB" at bounding box center [1038, 268] width 138 height 22
click at [989, 271] on p "8.57 GiB" at bounding box center [1038, 268] width 138 height 22
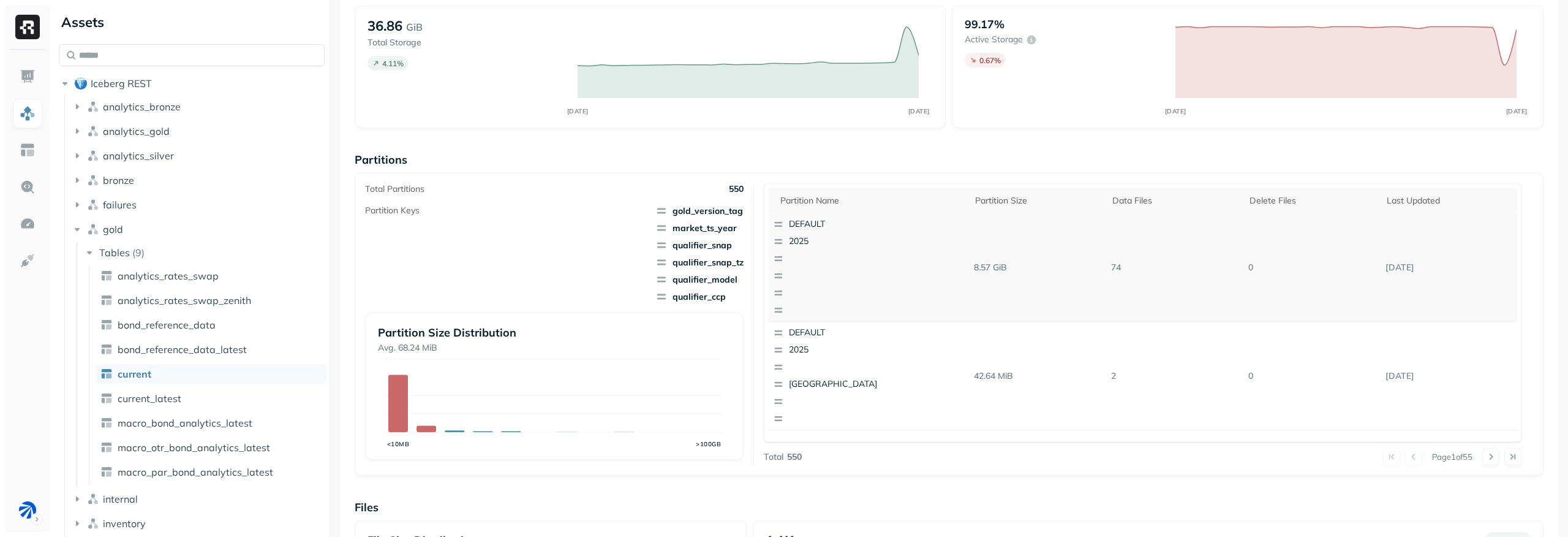
click at [828, 263] on p "button" at bounding box center [848, 259] width 119 height 13
click at [844, 289] on p "button" at bounding box center [848, 293] width 119 height 13
click at [834, 406] on p "button" at bounding box center [848, 402] width 119 height 13
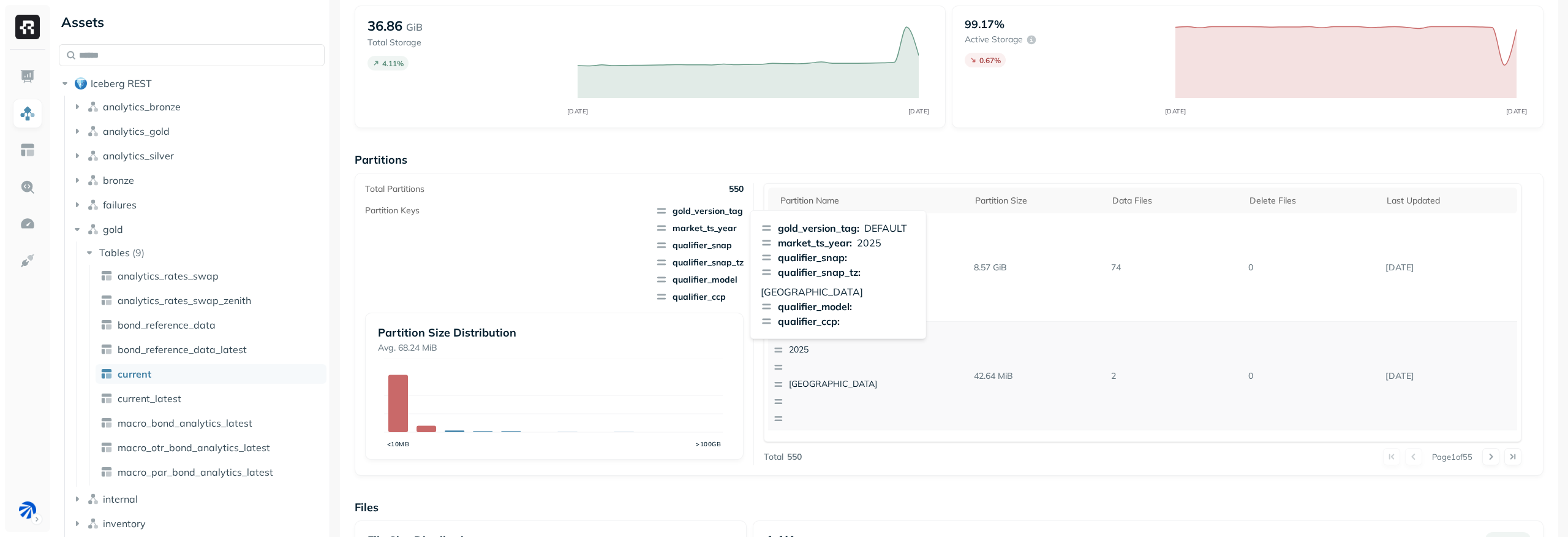
click at [831, 402] on p "button" at bounding box center [848, 402] width 119 height 13
click at [777, 259] on icon "button" at bounding box center [778, 259] width 11 height 13
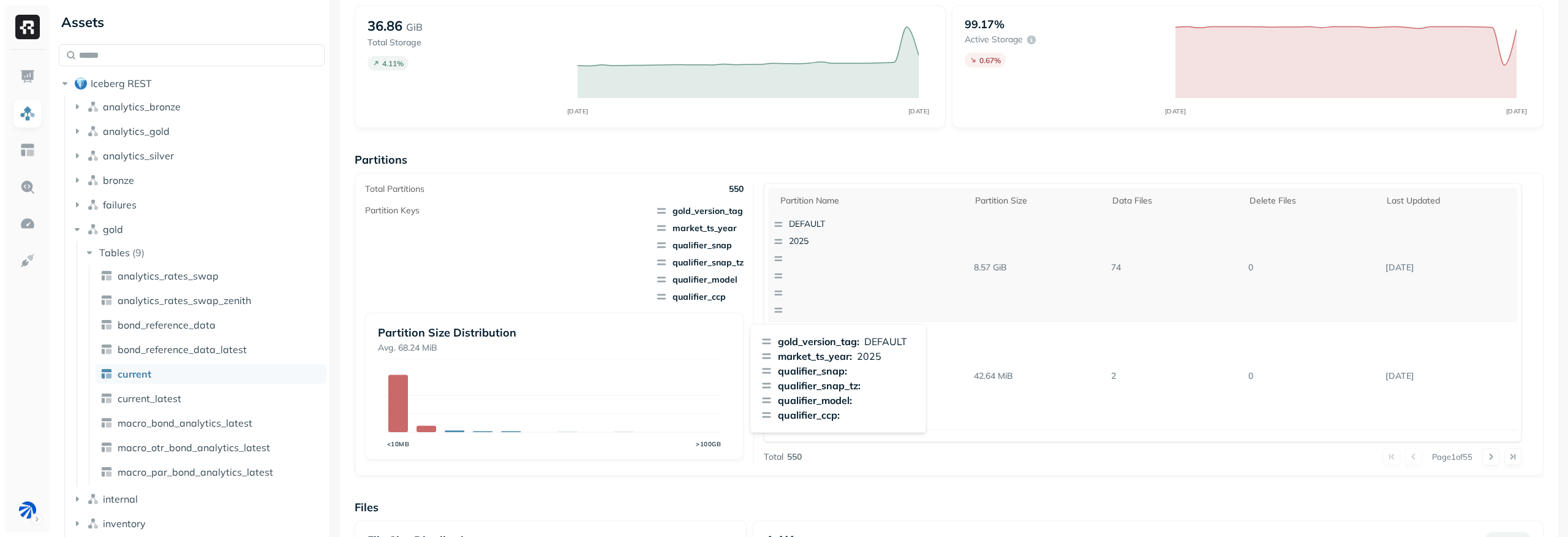
click at [777, 259] on icon "button" at bounding box center [778, 259] width 11 height 13
click at [829, 282] on p "button" at bounding box center [848, 276] width 119 height 13
click at [870, 177] on div "Total Partitions 550 Partition Keys gold_version_tag market_ts_year qualifier_s…" at bounding box center [949, 324] width 1189 height 302
click at [857, 269] on div "DEFAULT 2025" at bounding box center [841, 267] width 145 height 108
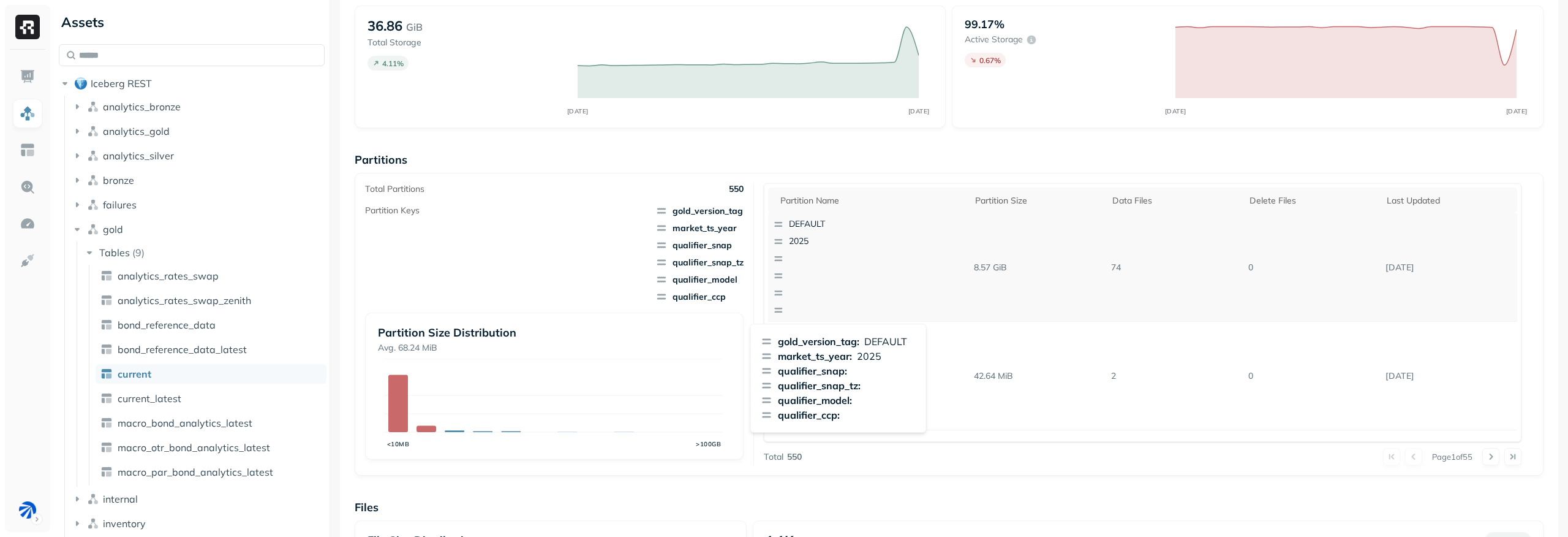
click at [857, 269] on div "DEFAULT 2025" at bounding box center [841, 267] width 145 height 108
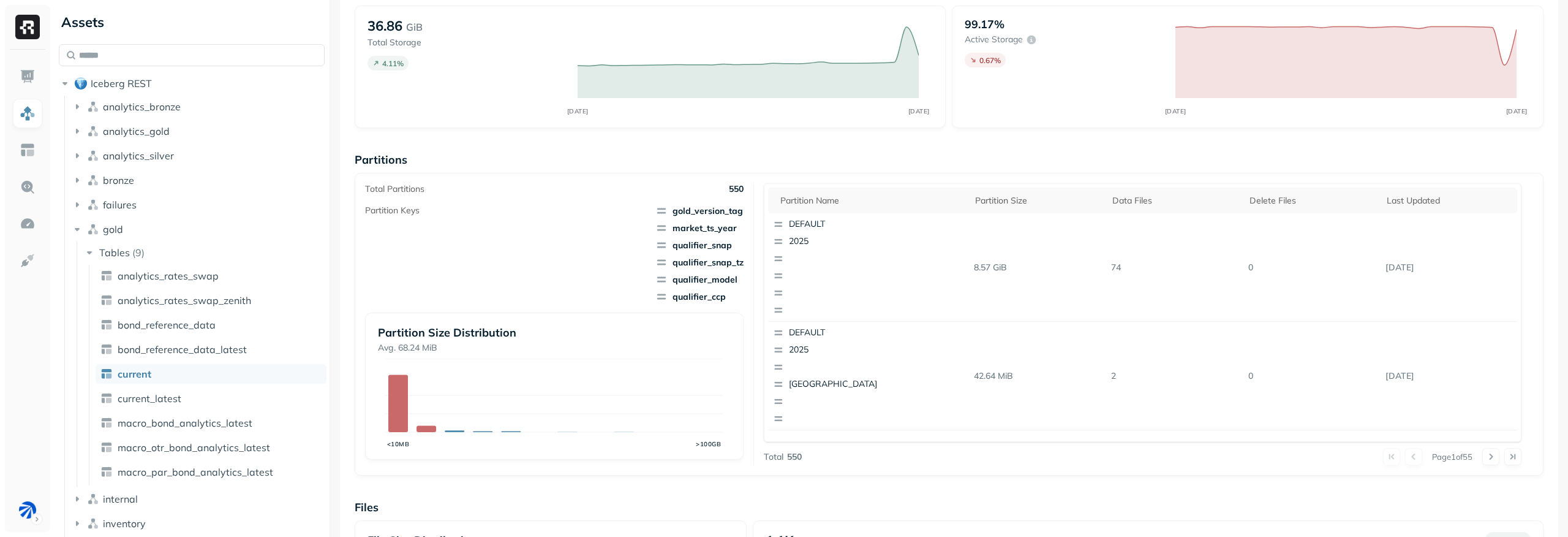
drag, startPoint x: 1014, startPoint y: 168, endPoint x: 968, endPoint y: 150, distance: 49.4
click at [968, 150] on div "Overview 36.86 GiB Total Storage 4.11 % OCT 01 OCT 15 99.17% Active storage 0.6…" at bounding box center [949, 407] width 1189 height 842
click at [1483, 460] on button at bounding box center [1491, 456] width 17 height 17
click at [1405, 455] on button at bounding box center [1413, 456] width 17 height 17
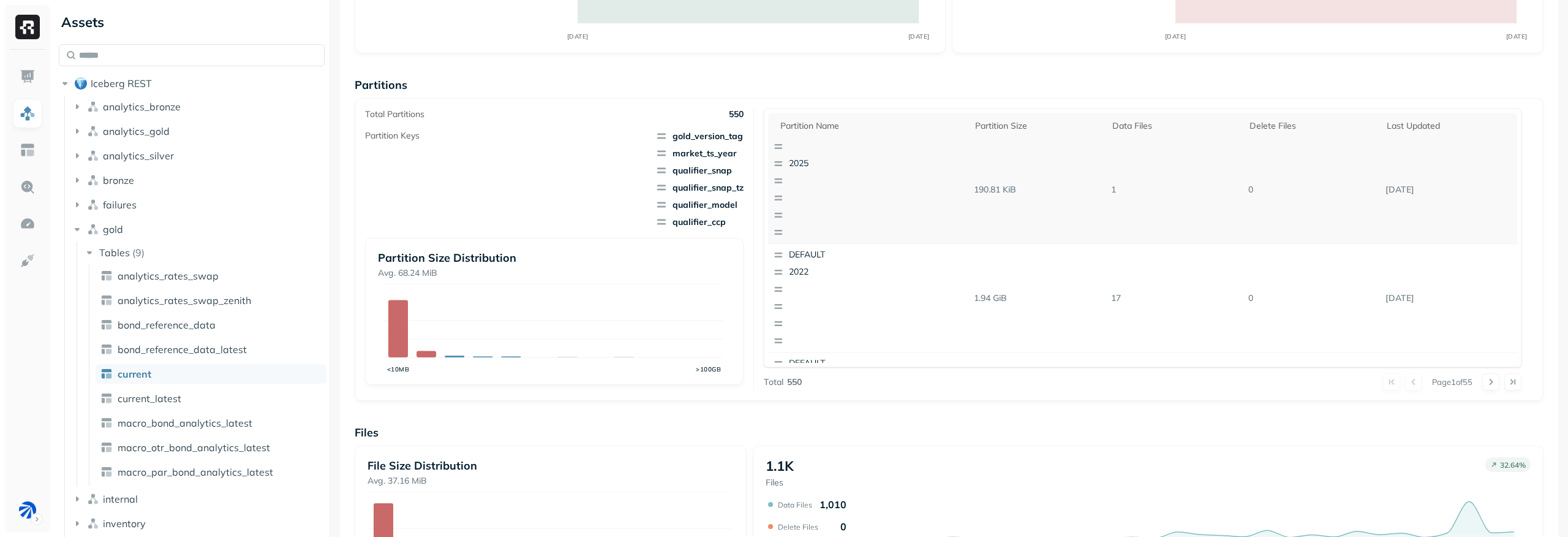
scroll to position [860, 0]
click at [1486, 385] on button at bounding box center [1491, 381] width 17 height 17
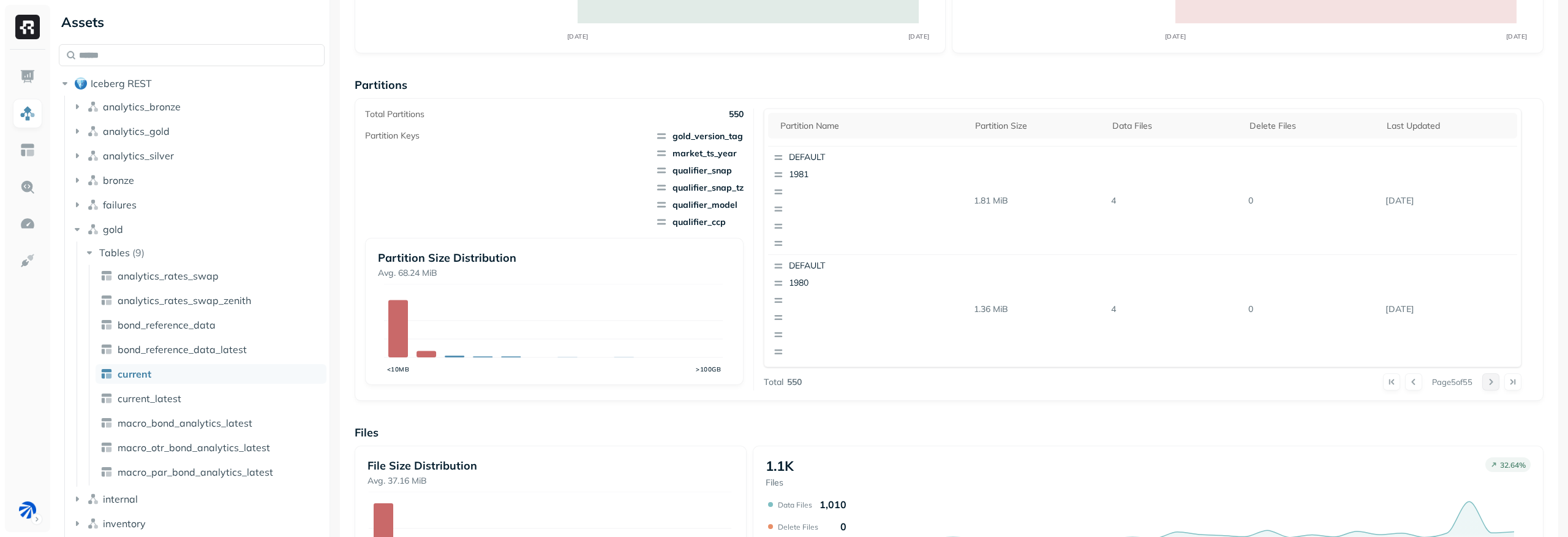
click at [1486, 385] on button at bounding box center [1491, 381] width 17 height 17
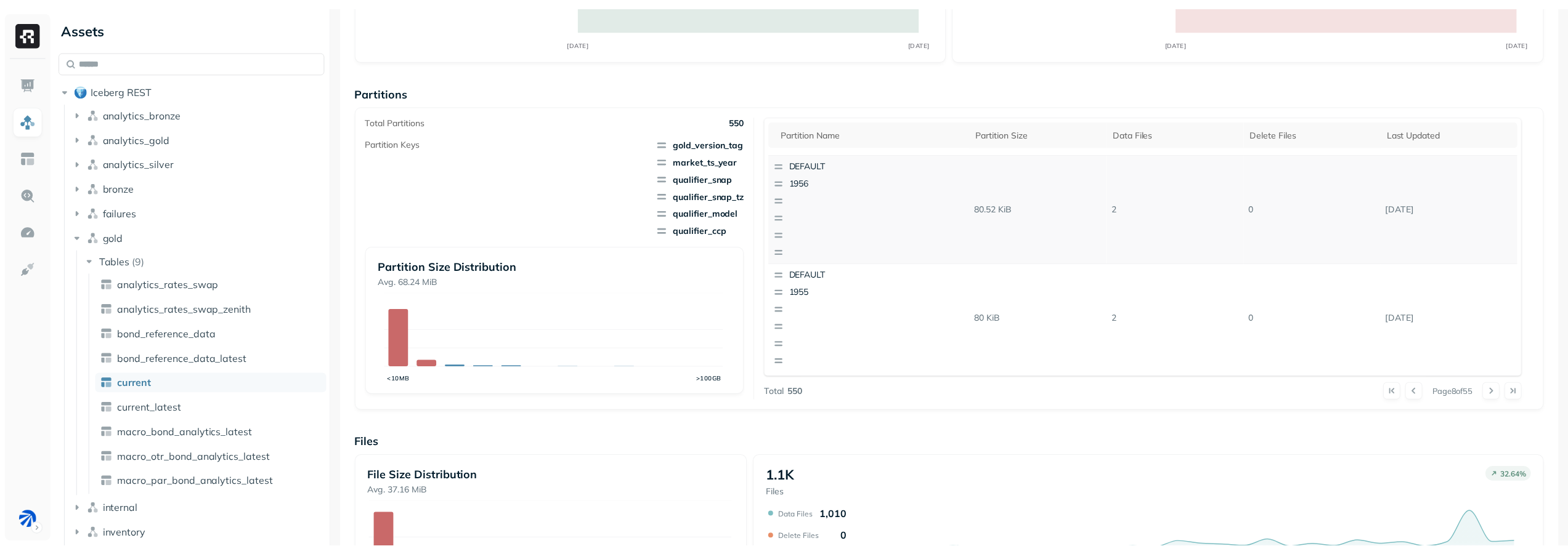
scroll to position [0, 0]
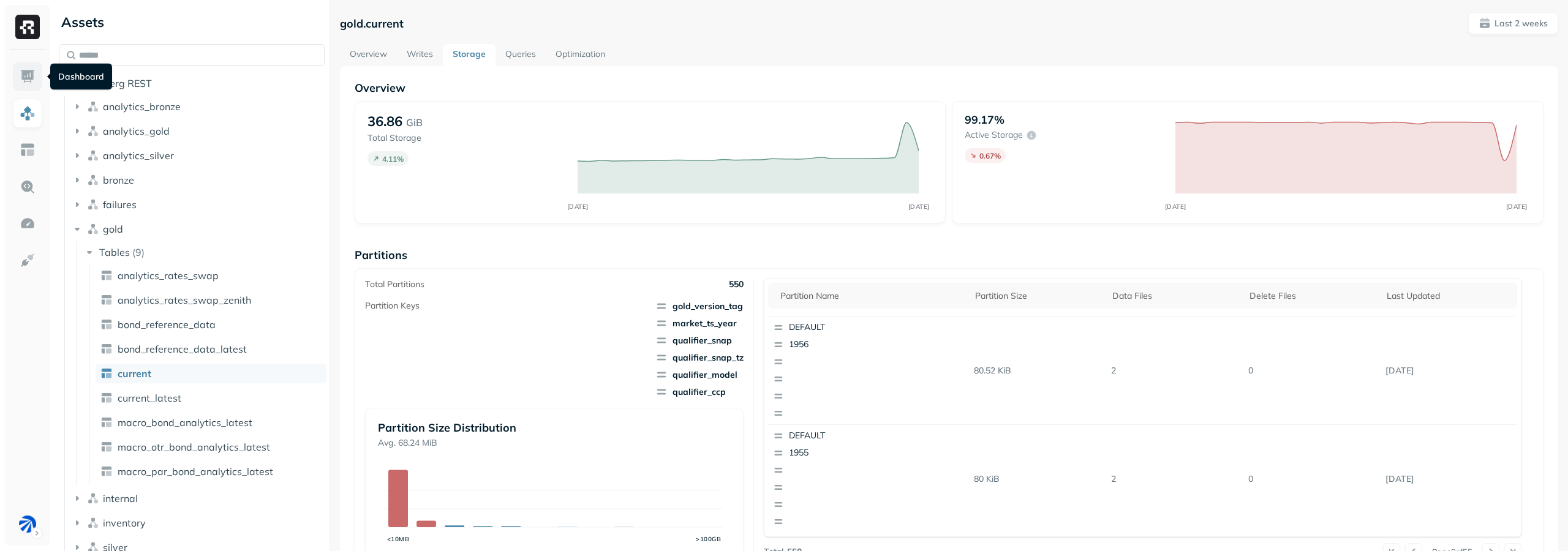
click at [29, 84] on img at bounding box center [28, 77] width 16 height 16
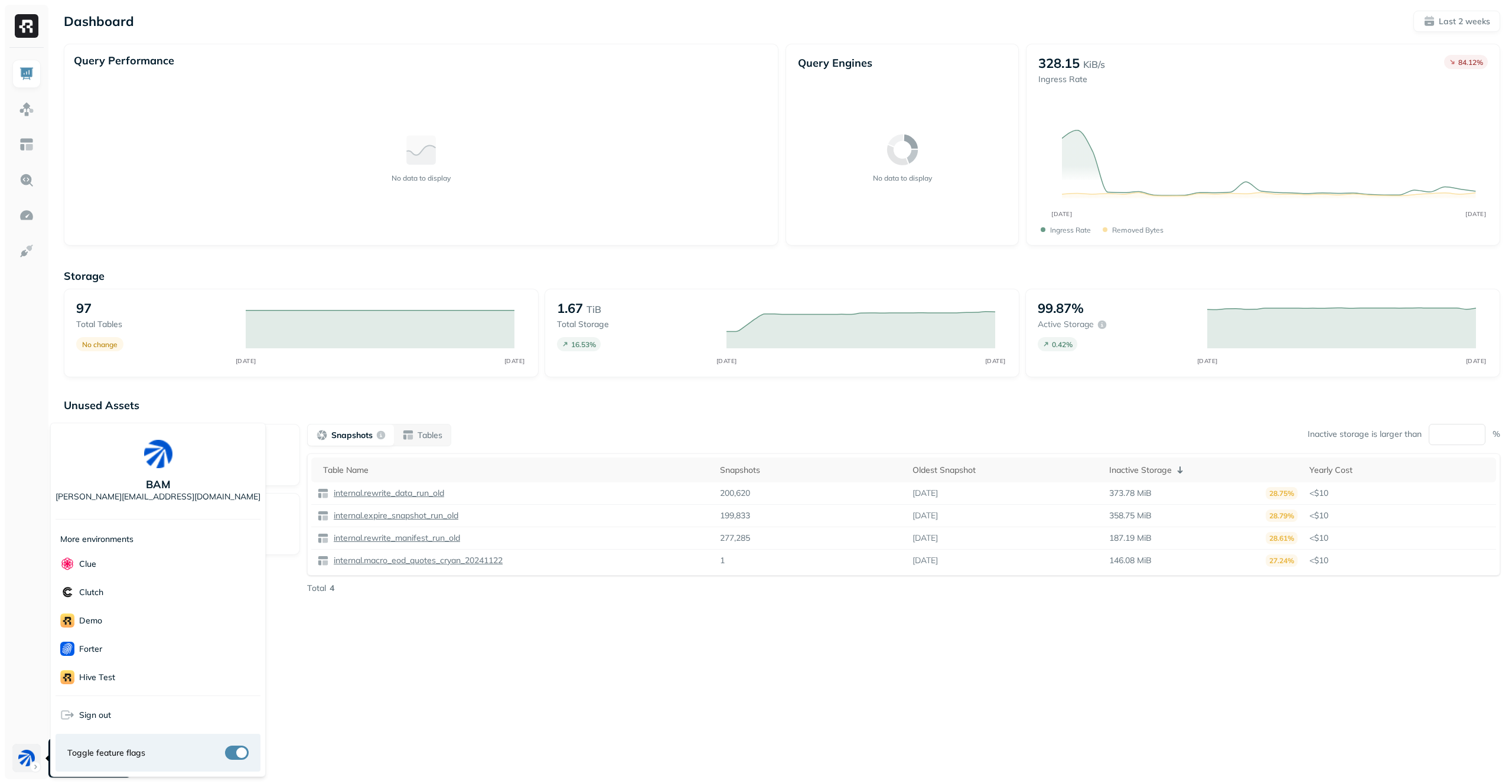
click at [13, 759] on html "Dashboard Last 2 weeks Query Performance No data to display Query Engines No da…" at bounding box center [756, 392] width 1512 height 784
click at [178, 668] on div "Voodoo" at bounding box center [158, 677] width 205 height 28
